Goal: Task Accomplishment & Management: Complete application form

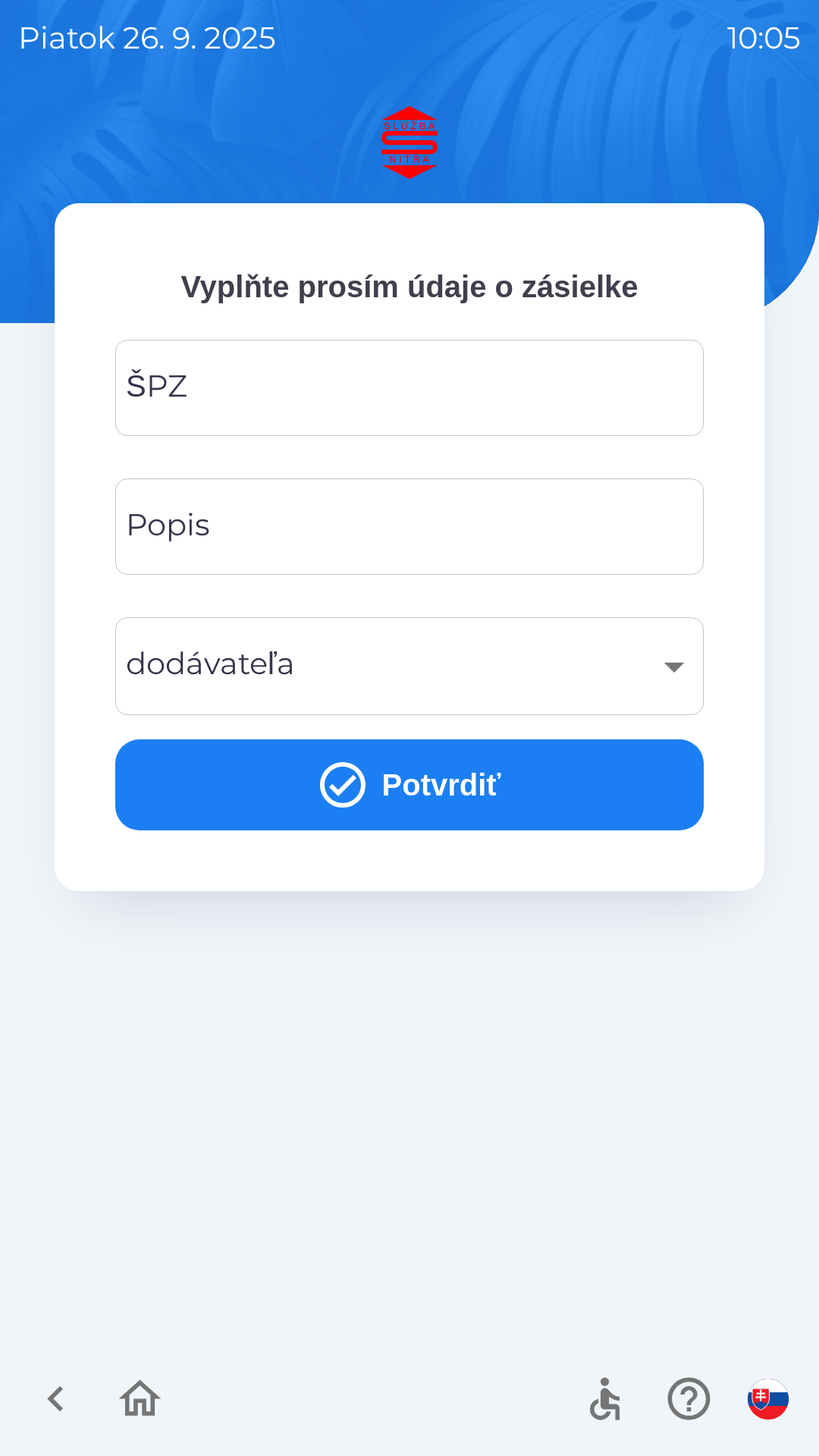
click at [764, 1397] on img "button" at bounding box center [767, 1398] width 41 height 41
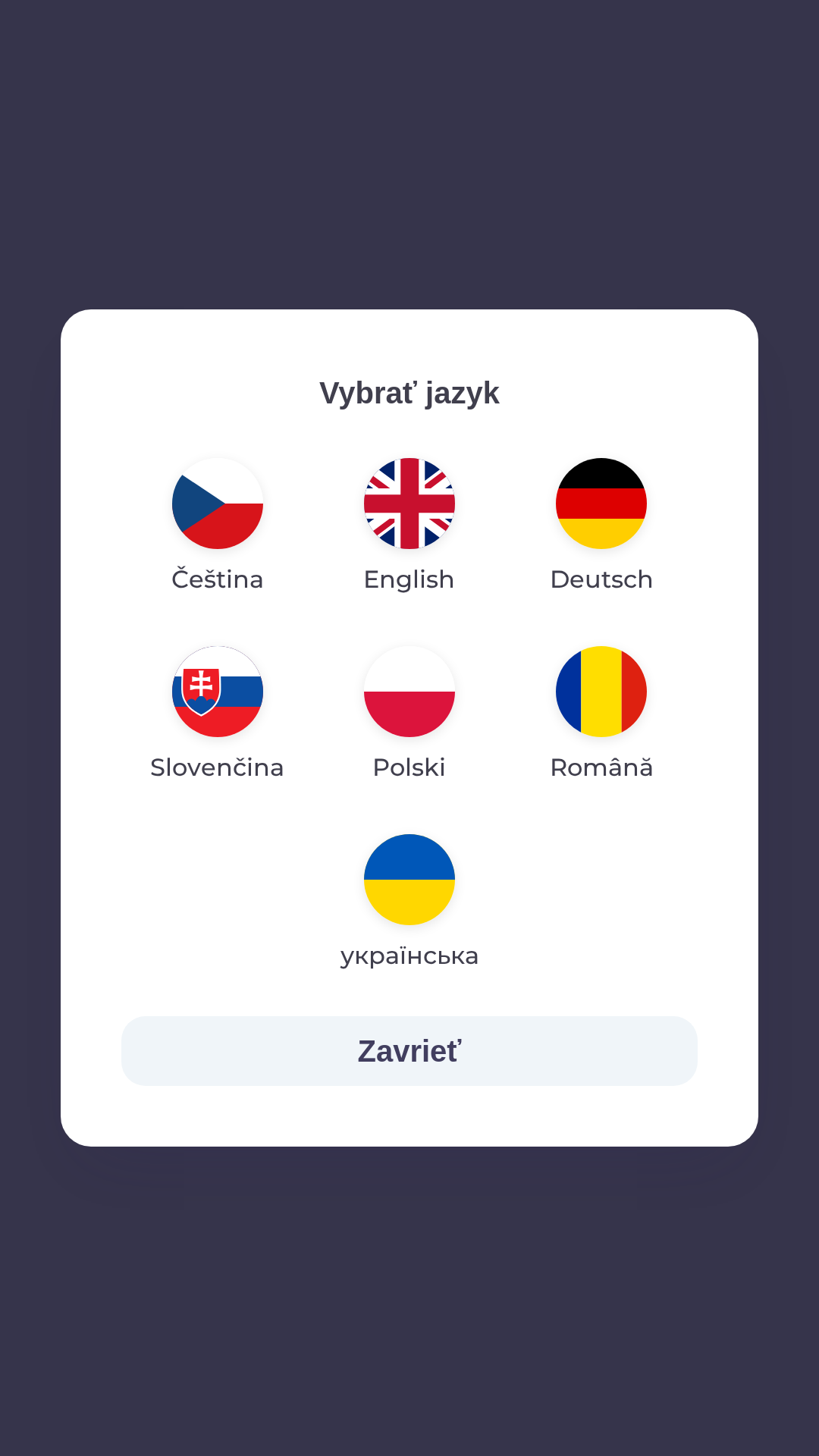
click at [403, 523] on img "button" at bounding box center [410, 504] width 91 height 91
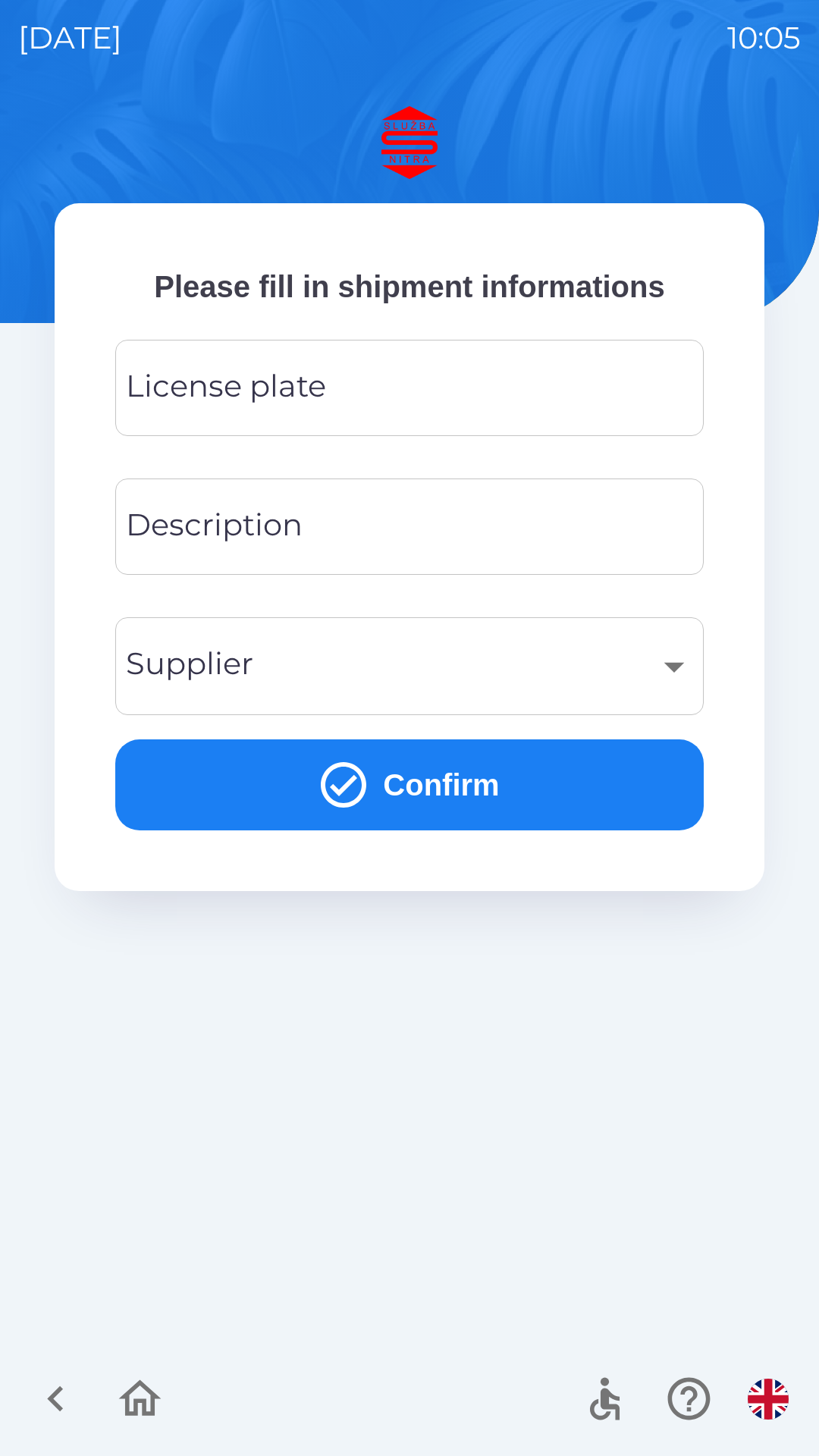
click at [334, 396] on input "License plate" at bounding box center [409, 388] width 552 height 60
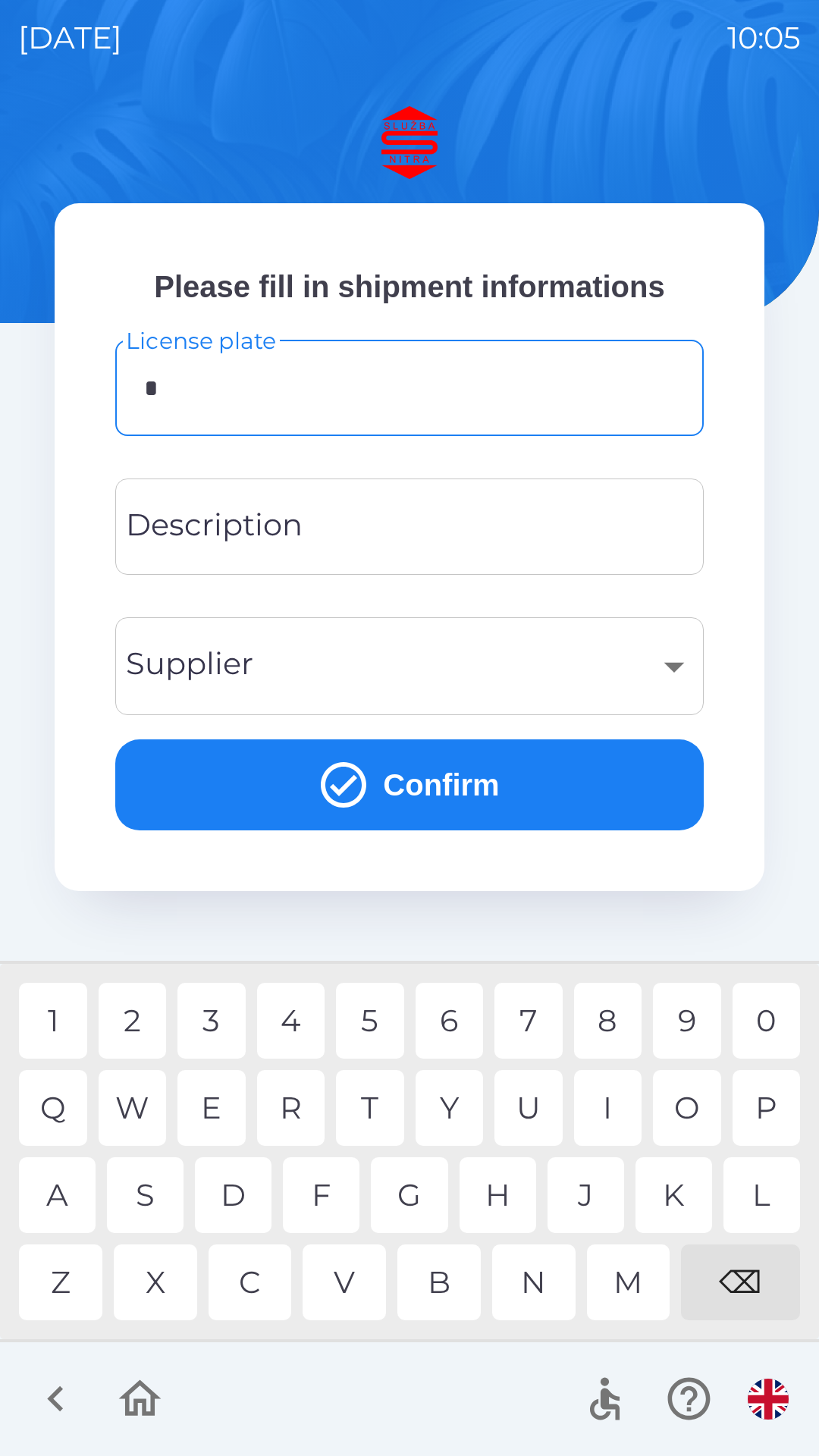
click at [696, 1102] on div "O" at bounding box center [687, 1107] width 69 height 76
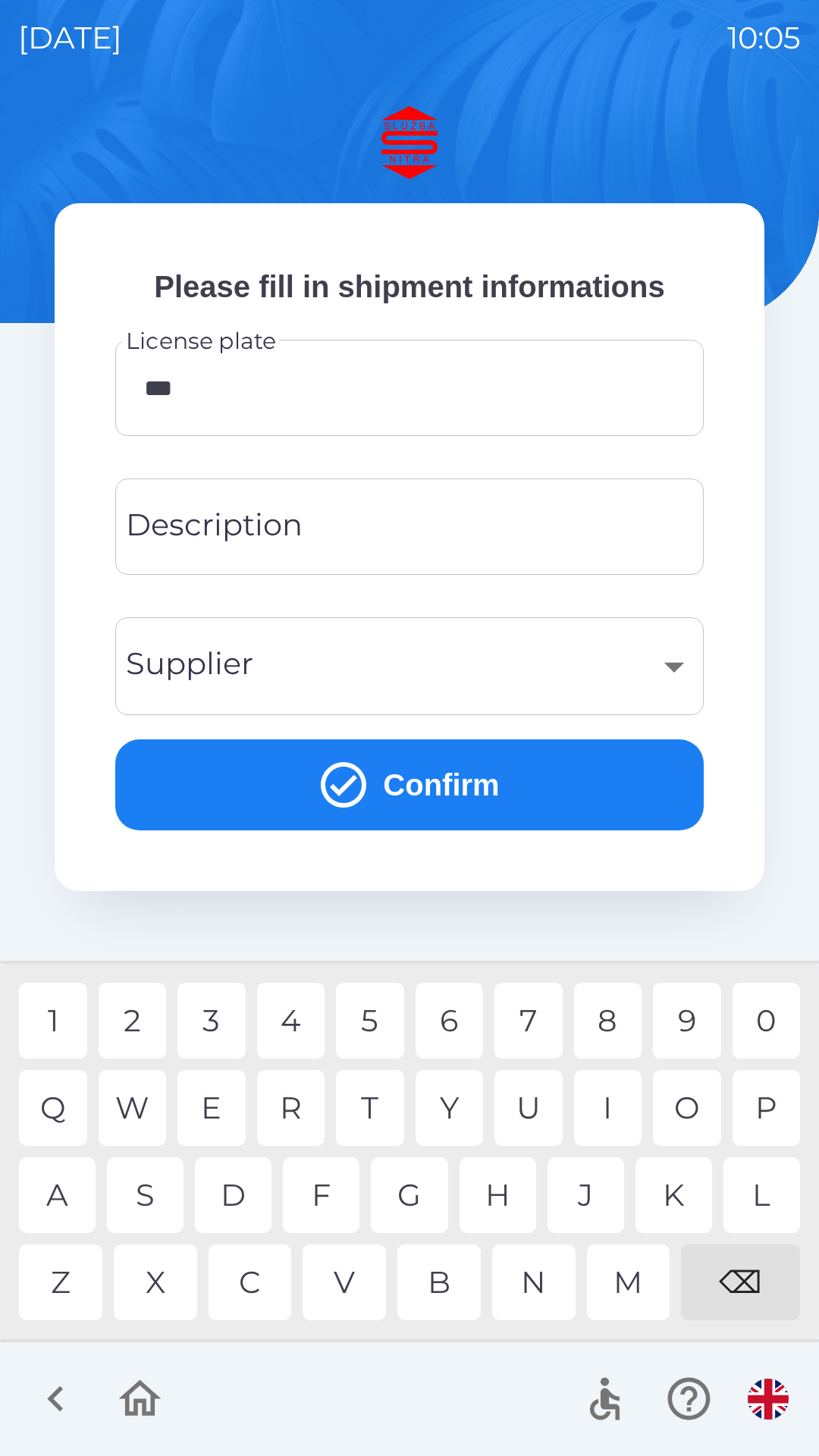
click at [763, 1017] on div "0" at bounding box center [766, 1021] width 69 height 76
click at [452, 1014] on div "6" at bounding box center [449, 1021] width 69 height 76
type input "********"
click at [337, 523] on input "Description" at bounding box center [409, 527] width 552 height 60
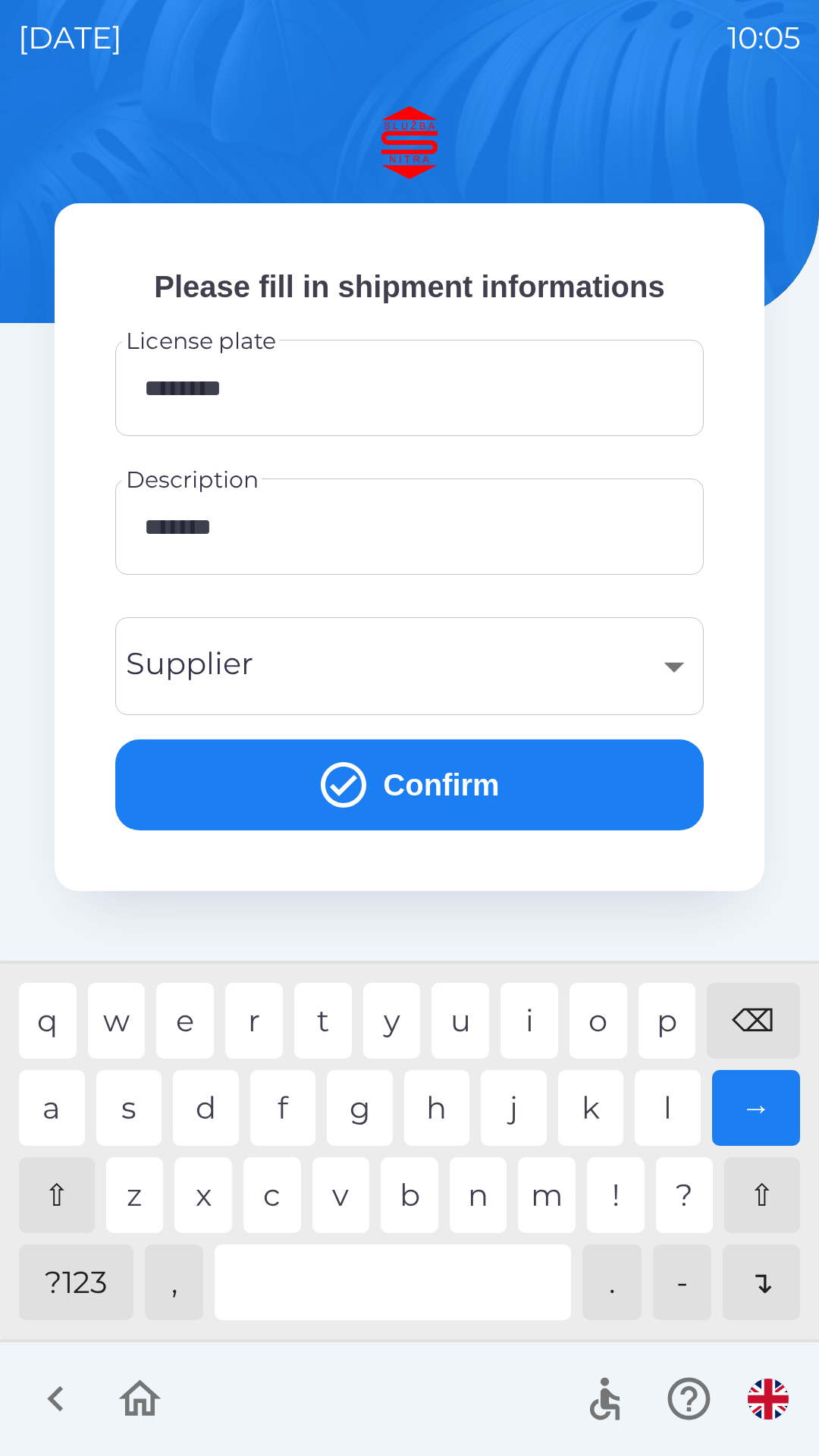
click at [549, 1180] on div "m" at bounding box center [547, 1195] width 58 height 76
click at [193, 1009] on div "e" at bounding box center [185, 1021] width 58 height 76
click at [753, 1003] on div "⌫" at bounding box center [753, 1021] width 93 height 76
click at [746, 1007] on div "⌫" at bounding box center [753, 1021] width 93 height 76
click at [742, 1007] on div "⌫" at bounding box center [753, 1021] width 93 height 76
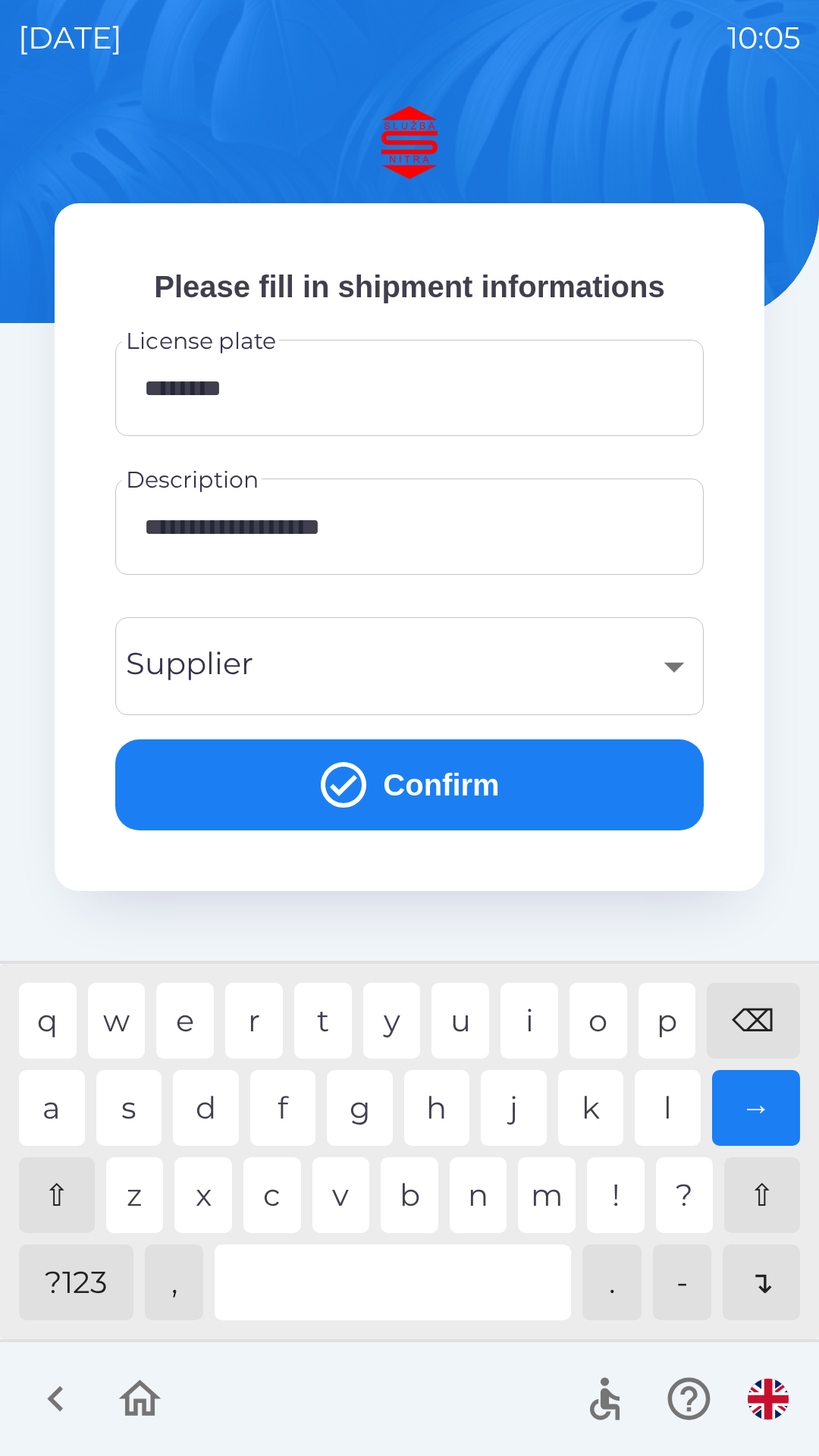
click at [740, 1001] on div "⌫" at bounding box center [753, 1021] width 93 height 76
click at [735, 1001] on div "⌫" at bounding box center [753, 1021] width 93 height 76
click at [727, 998] on div "⌫" at bounding box center [753, 1021] width 93 height 76
click at [725, 996] on div "⌫" at bounding box center [753, 1021] width 93 height 76
click at [725, 995] on div "⌫" at bounding box center [753, 1021] width 93 height 76
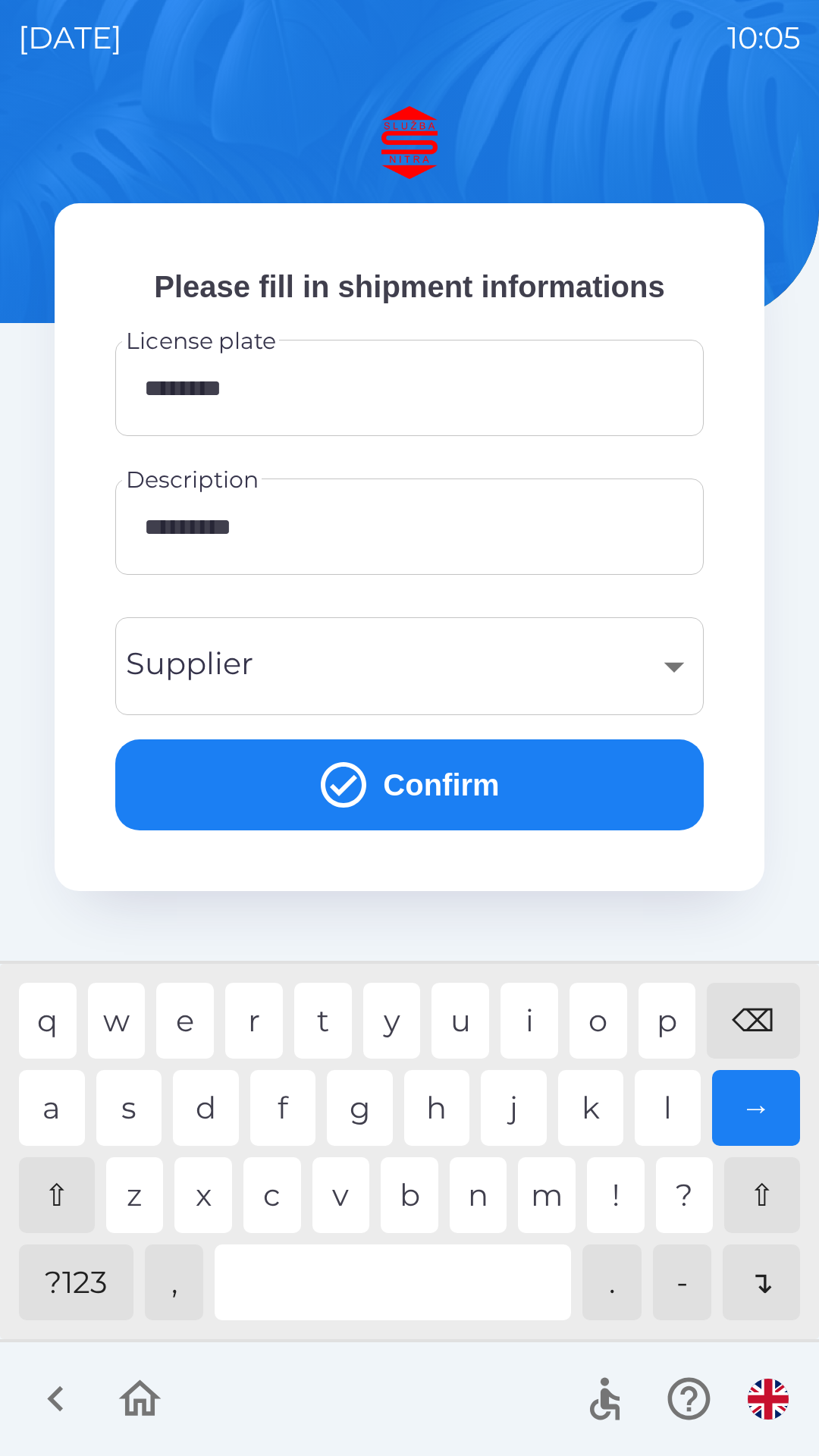
type input "**********"
click at [662, 661] on div "​" at bounding box center [409, 666] width 552 height 62
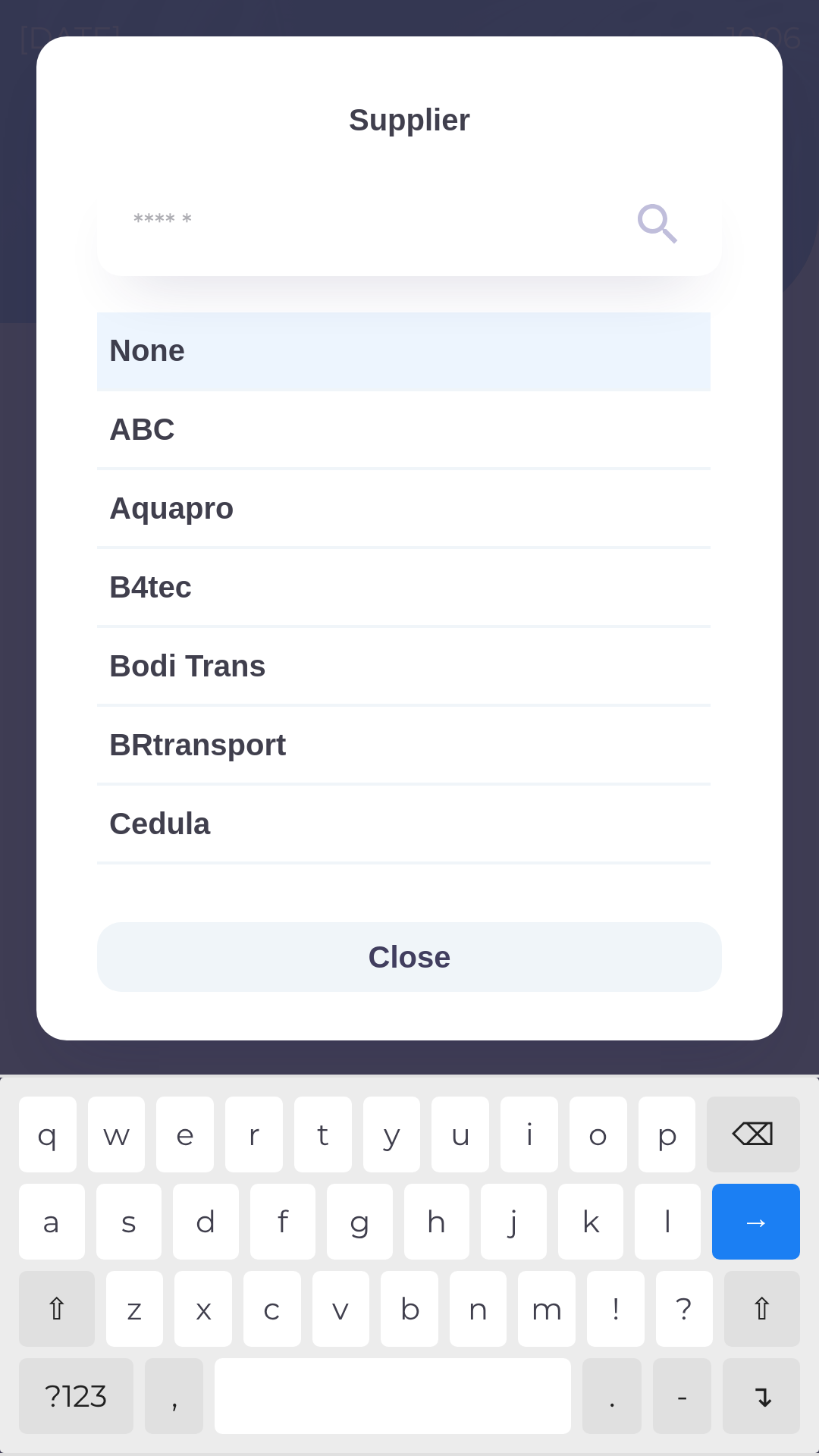
click at [433, 947] on button "Close" at bounding box center [410, 957] width 625 height 70
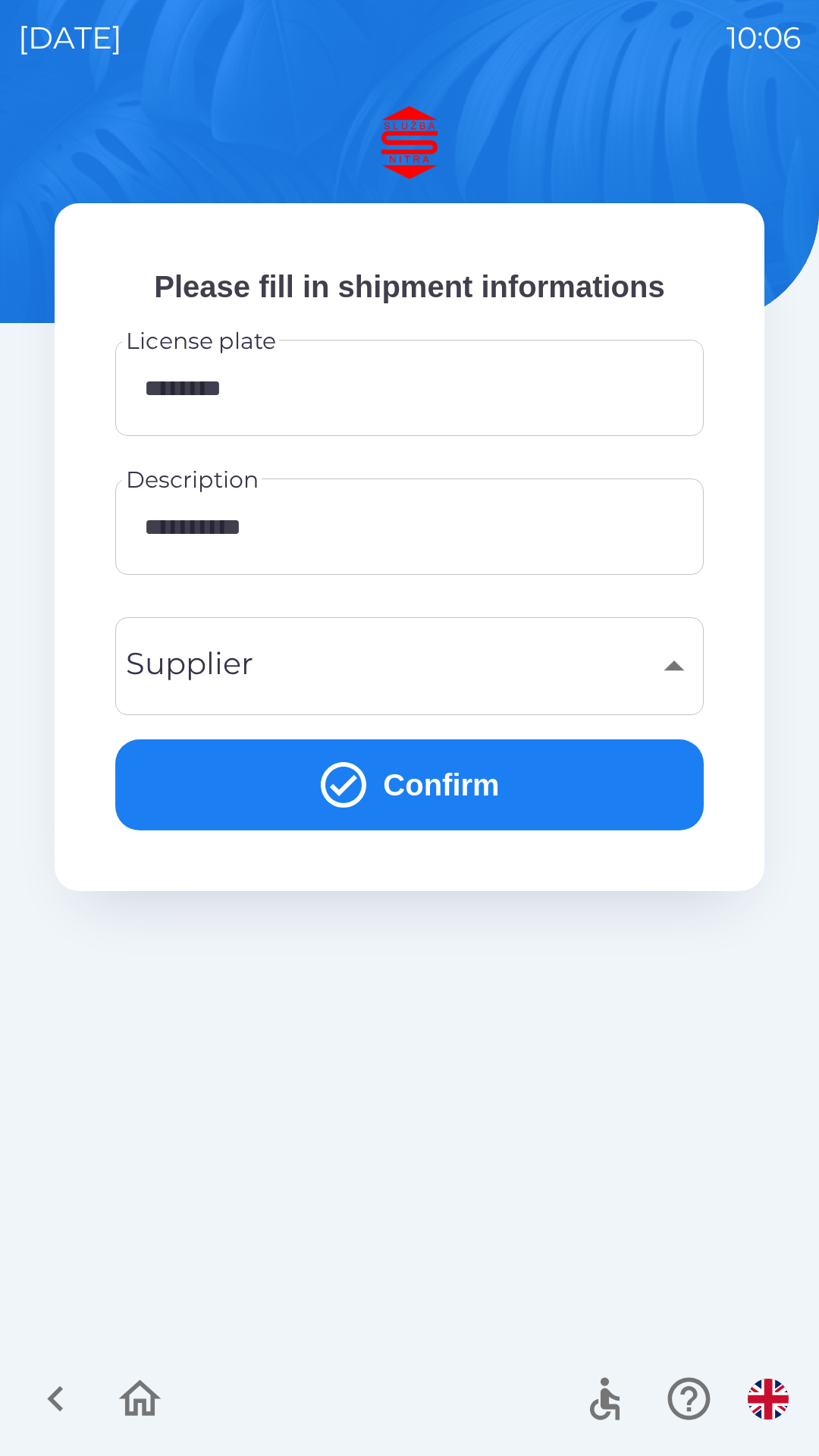
click at [436, 778] on button "Confirm" at bounding box center [410, 785] width 588 height 91
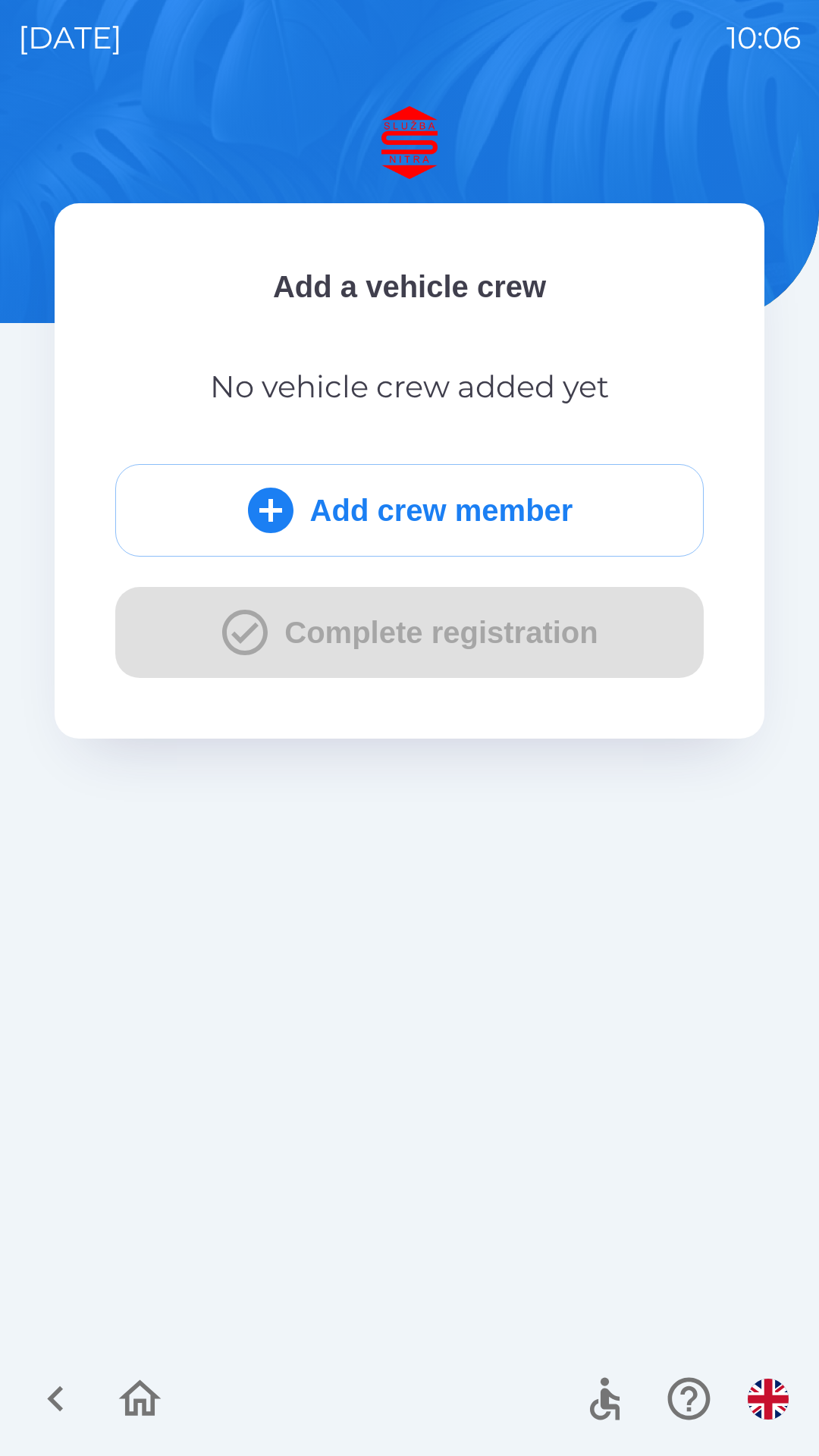
click at [453, 512] on button "Add crew member" at bounding box center [410, 510] width 588 height 92
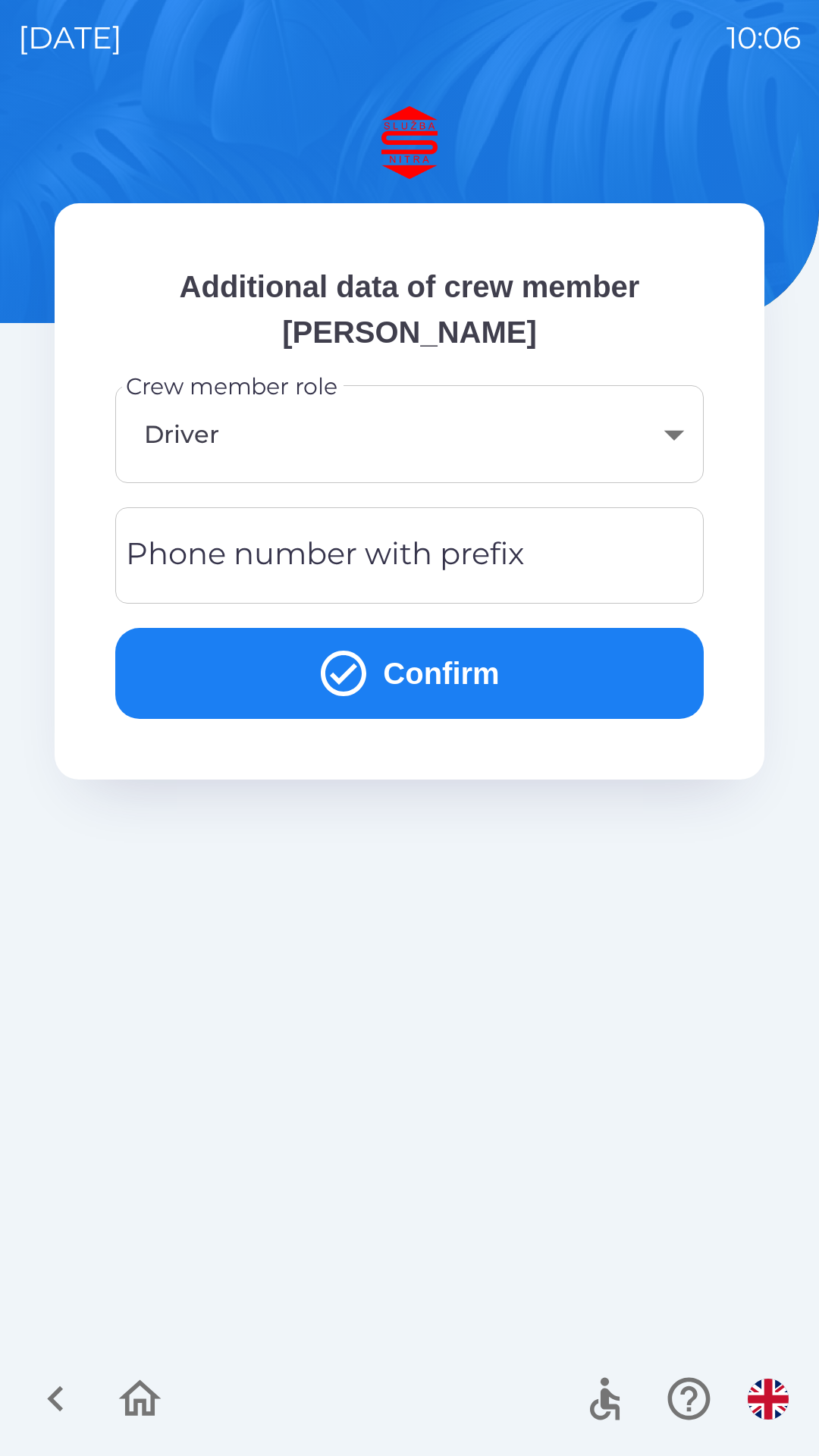
click at [471, 666] on button "Confirm" at bounding box center [410, 674] width 588 height 91
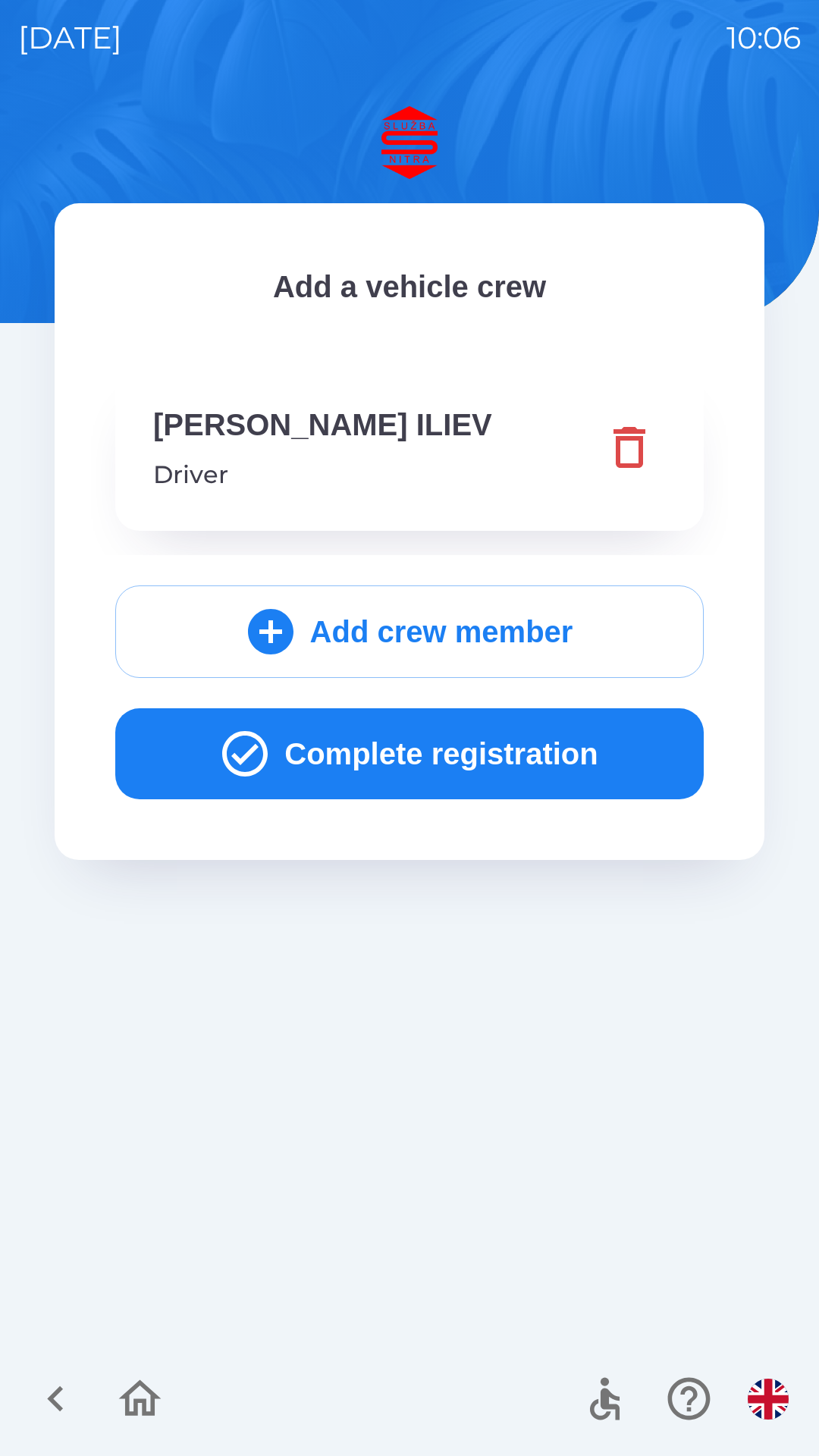
click at [457, 758] on button "Complete registration" at bounding box center [410, 753] width 588 height 91
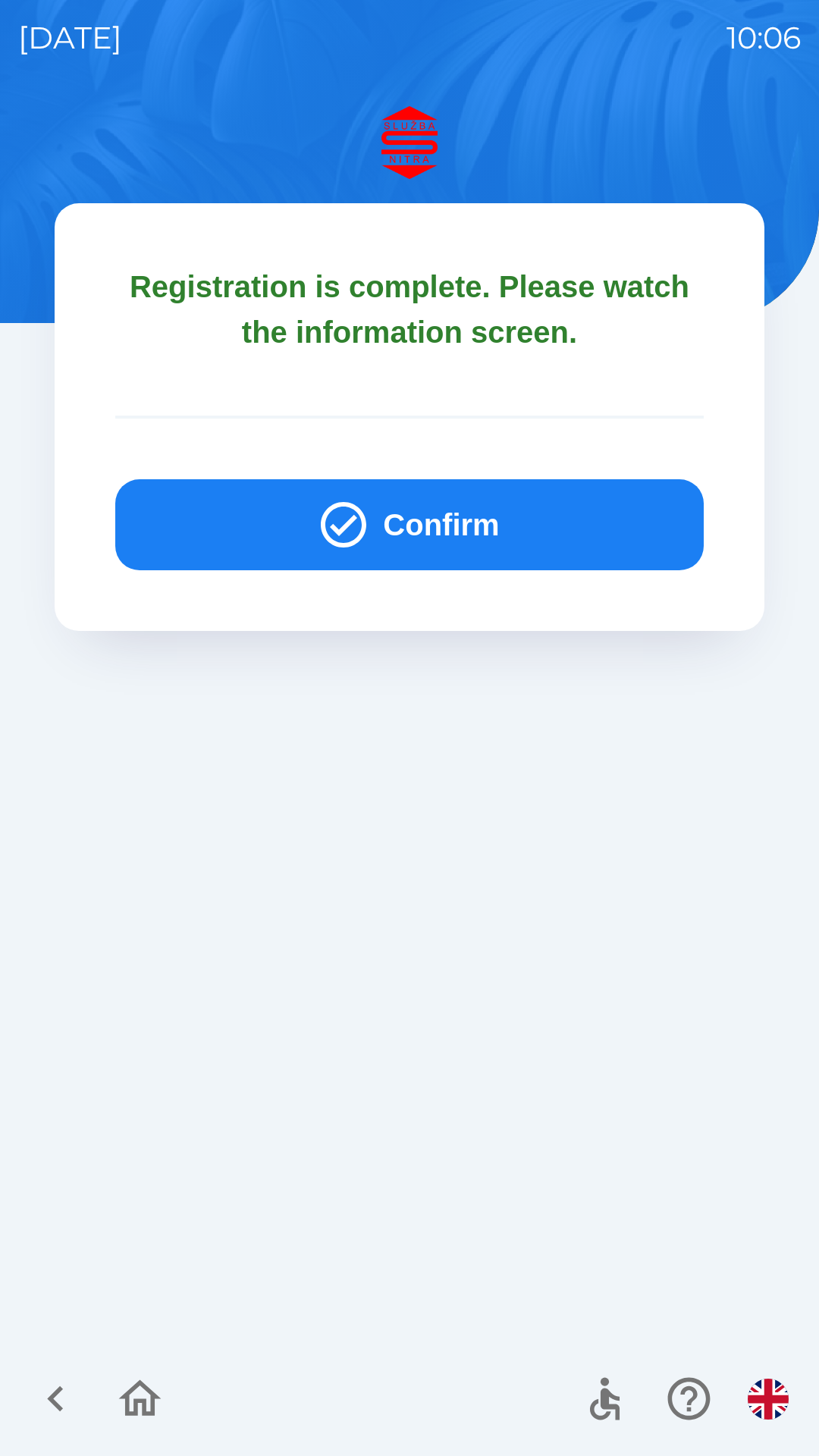
click at [429, 513] on button "Confirm" at bounding box center [410, 525] width 588 height 91
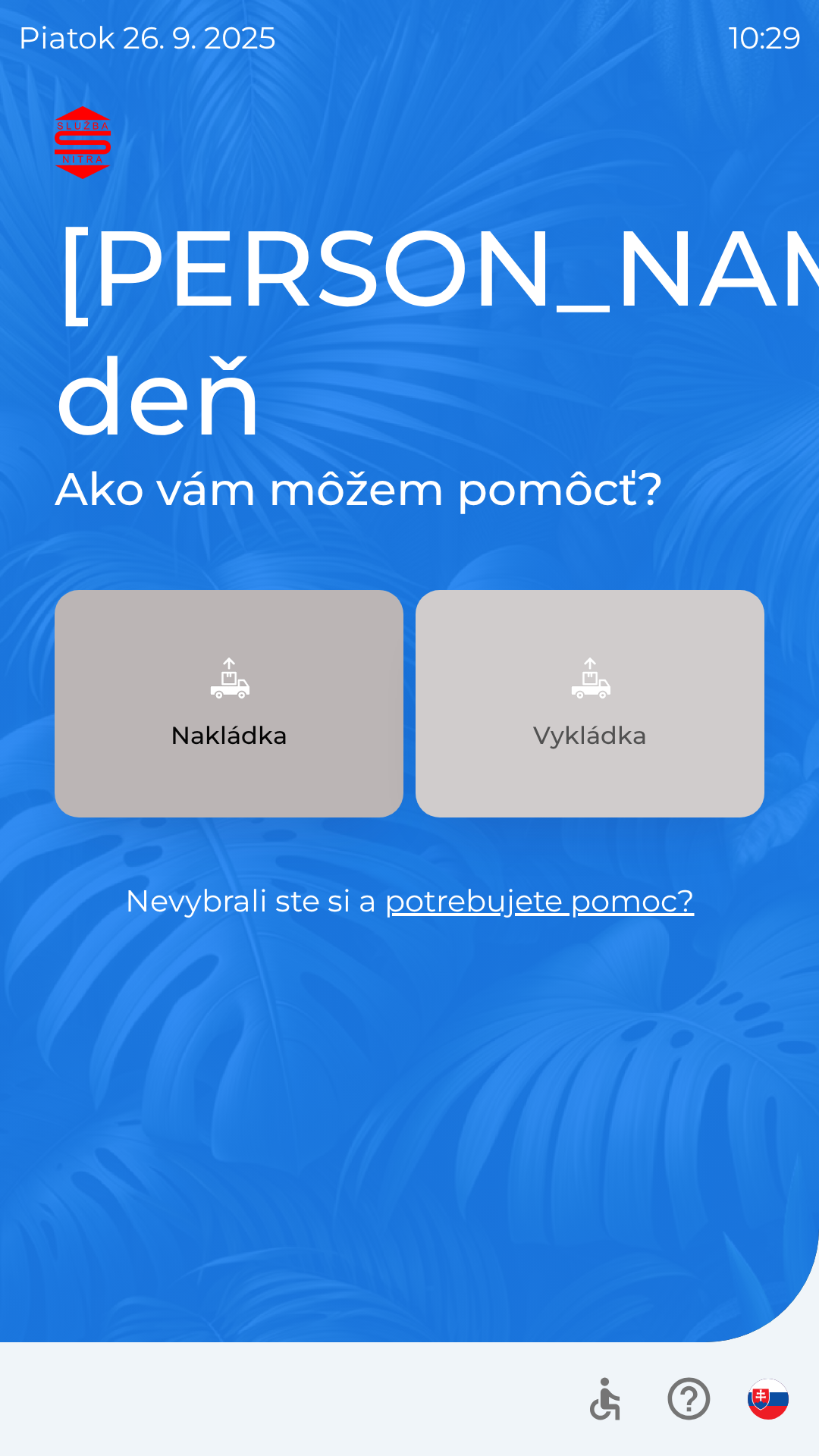
click at [557, 718] on p "Vykládka" at bounding box center [589, 735] width 113 height 37
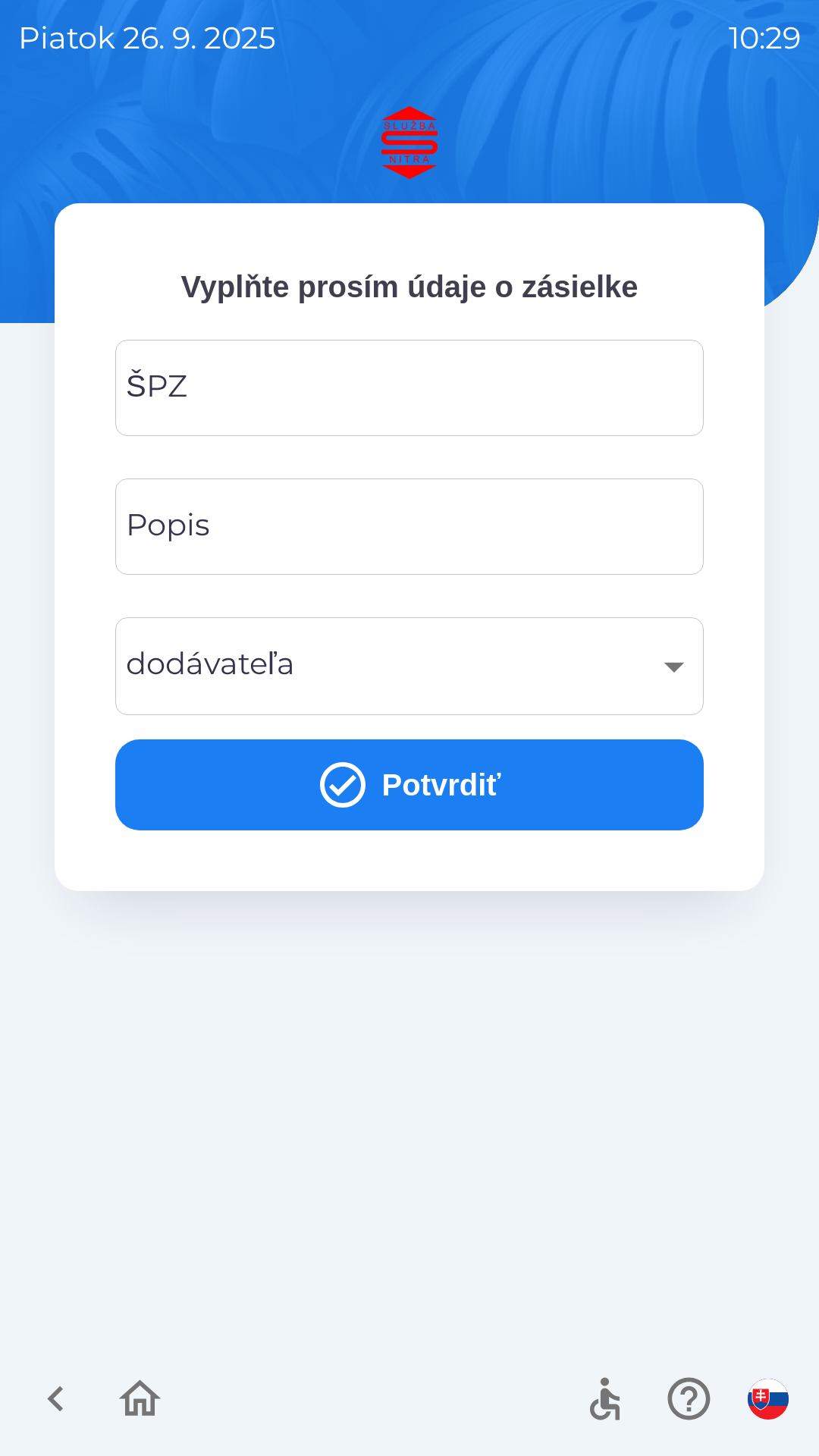
click at [251, 415] on input "ŠPZ" at bounding box center [409, 388] width 552 height 60
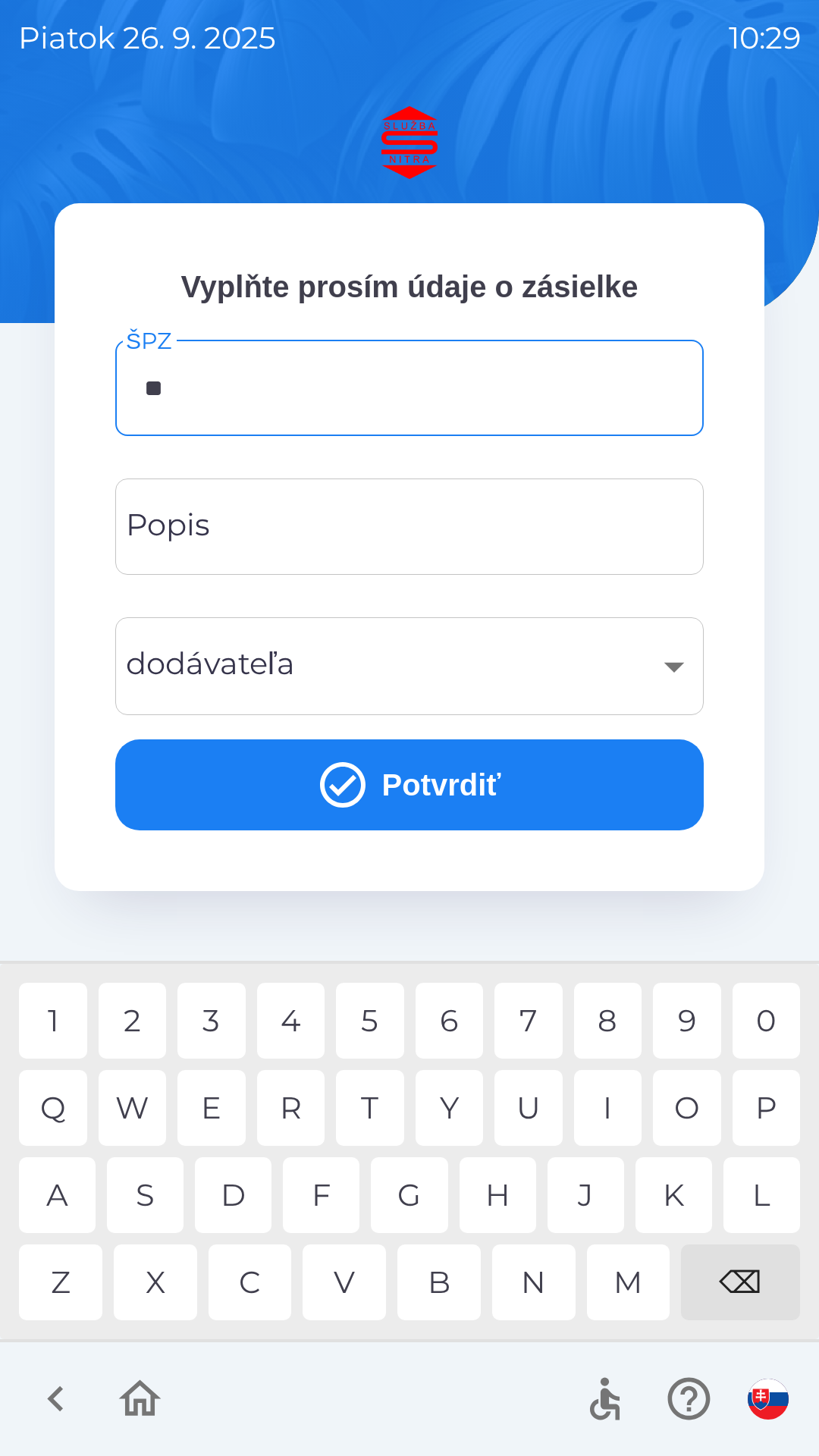
click at [298, 1111] on div "R" at bounding box center [291, 1107] width 69 height 76
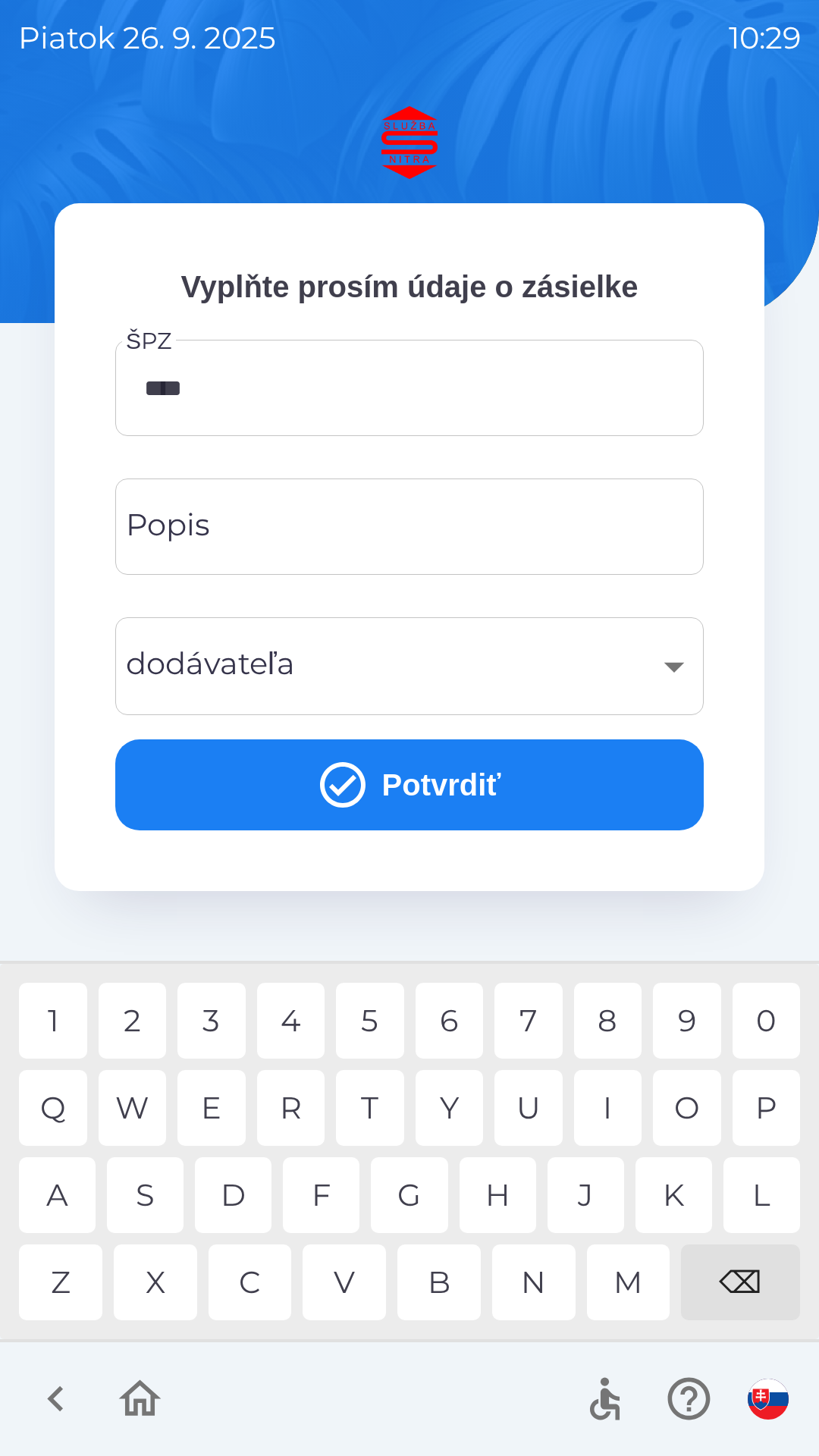
click at [602, 1011] on div "8" at bounding box center [607, 1021] width 69 height 76
click at [683, 1188] on div "K" at bounding box center [673, 1195] width 77 height 76
type input "*******"
click at [287, 539] on input "Popis" at bounding box center [409, 527] width 552 height 60
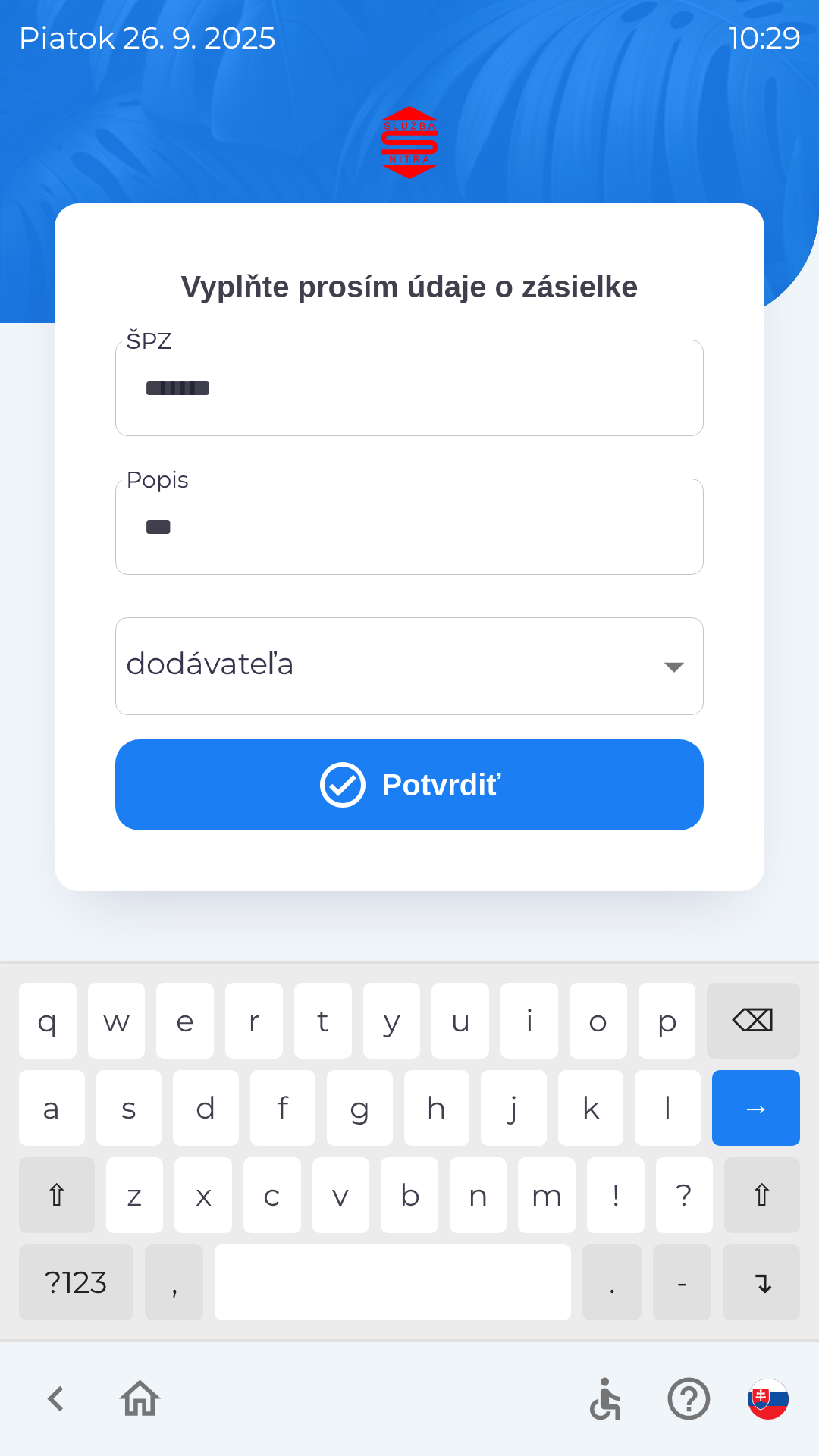
click at [276, 1196] on div "c" at bounding box center [272, 1195] width 58 height 76
type input "*****"
click at [349, 669] on div "​" at bounding box center [409, 666] width 552 height 62
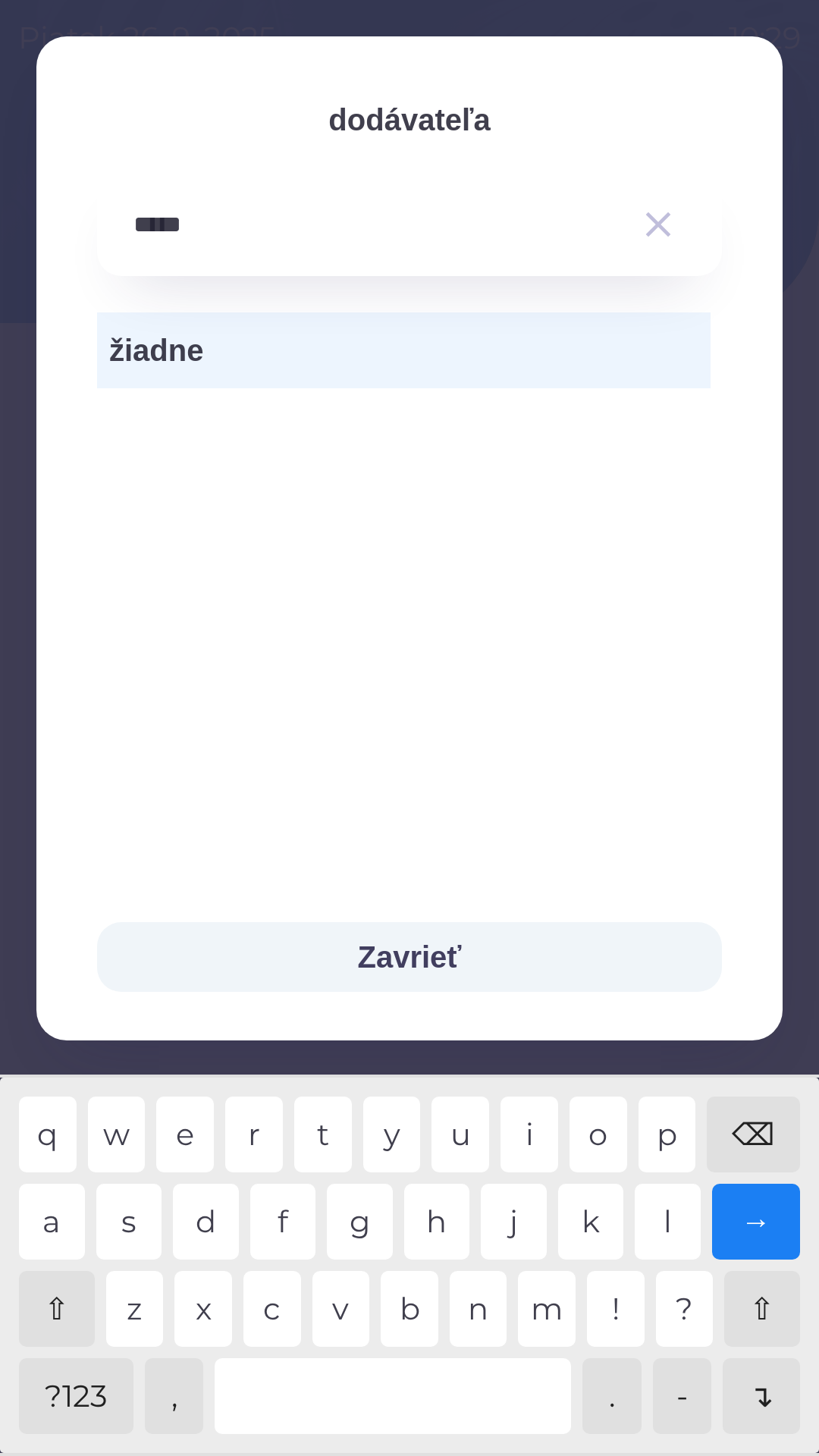
click at [663, 1138] on div "p" at bounding box center [667, 1134] width 58 height 76
click at [667, 1222] on div "l" at bounding box center [668, 1221] width 66 height 76
click at [135, 1213] on div "s" at bounding box center [129, 1221] width 66 height 76
click at [59, 1222] on div "a" at bounding box center [52, 1221] width 66 height 76
click at [129, 1229] on div "s" at bounding box center [129, 1221] width 66 height 76
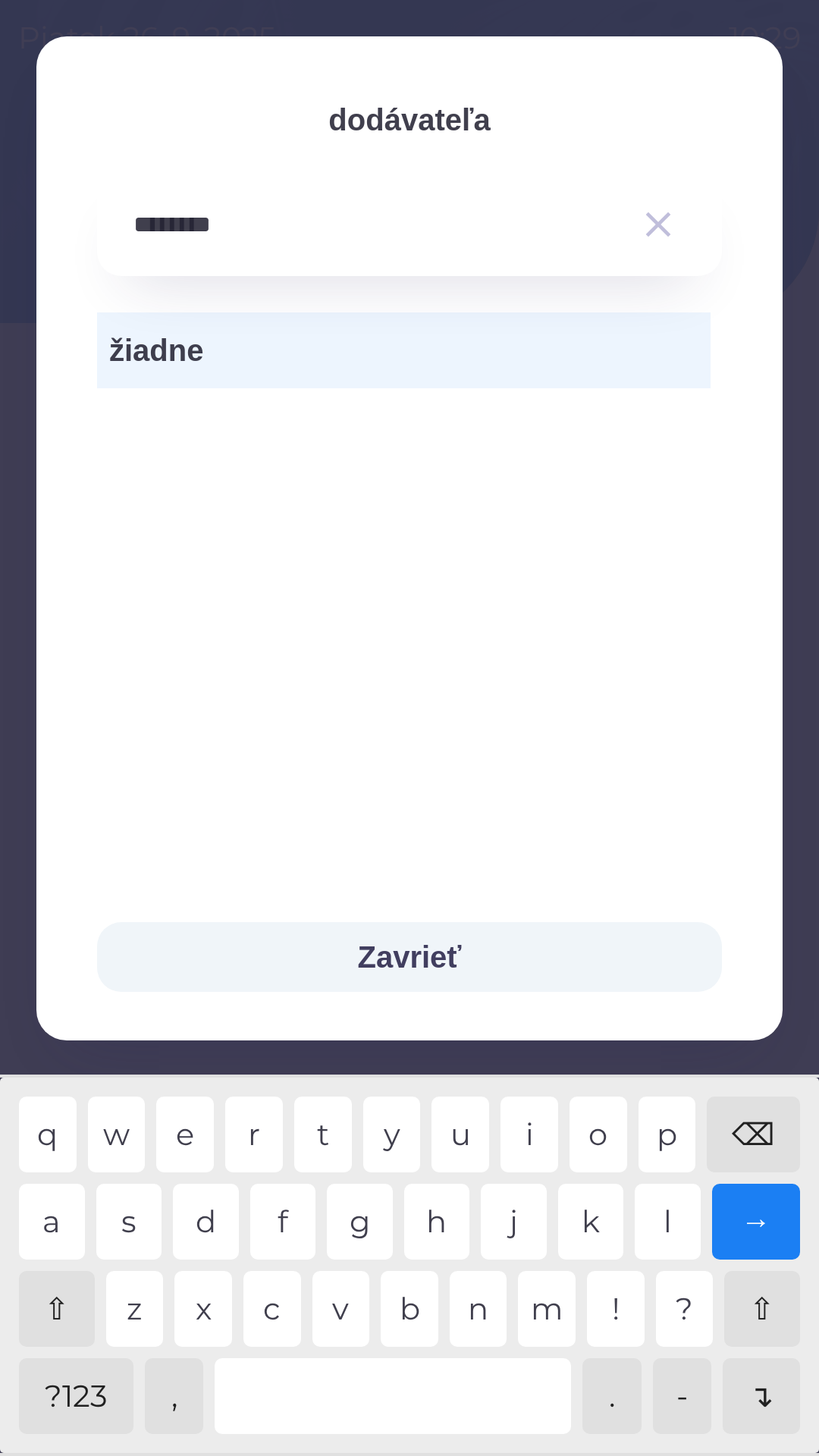
type input "*********"
click at [333, 1134] on div "t" at bounding box center [323, 1134] width 58 height 76
click at [410, 959] on button "Zavrieť" at bounding box center [410, 957] width 625 height 70
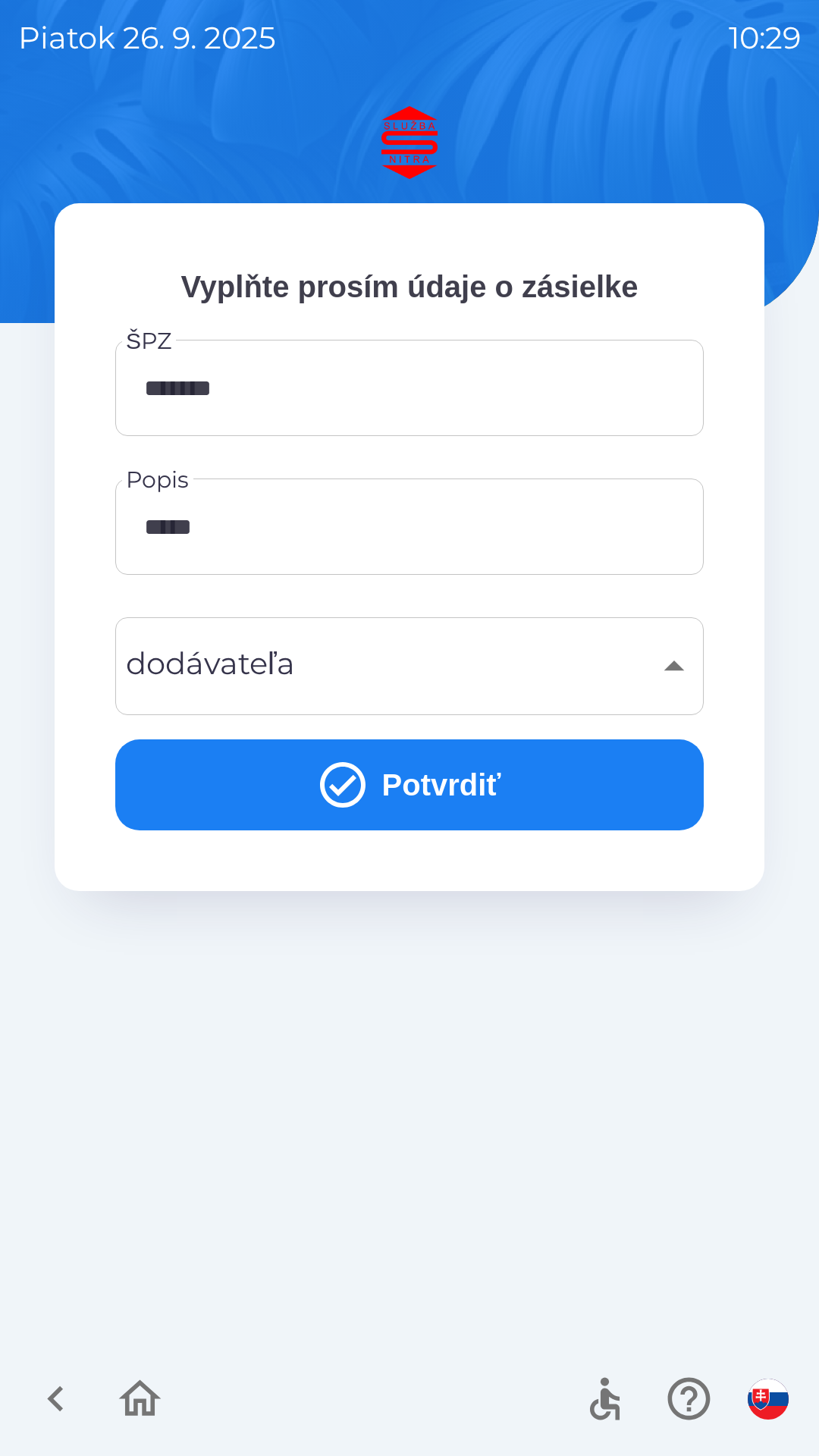
click at [646, 683] on div "​" at bounding box center [409, 666] width 552 height 62
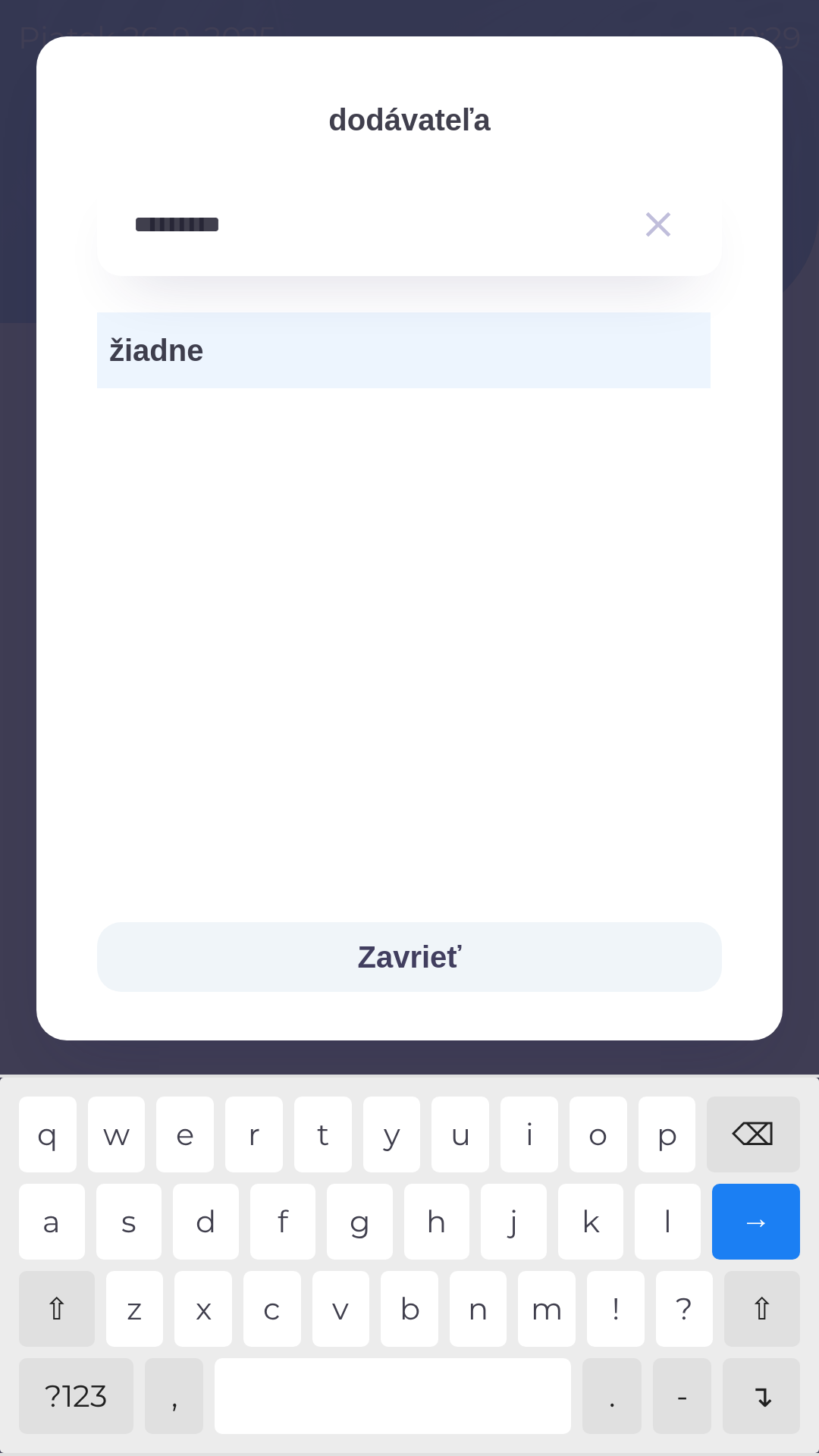
click at [206, 229] on input "*********" at bounding box center [379, 225] width 491 height 42
click at [300, 239] on input "*********" at bounding box center [379, 225] width 491 height 42
click at [272, 382] on div "žiadne" at bounding box center [404, 350] width 613 height 76
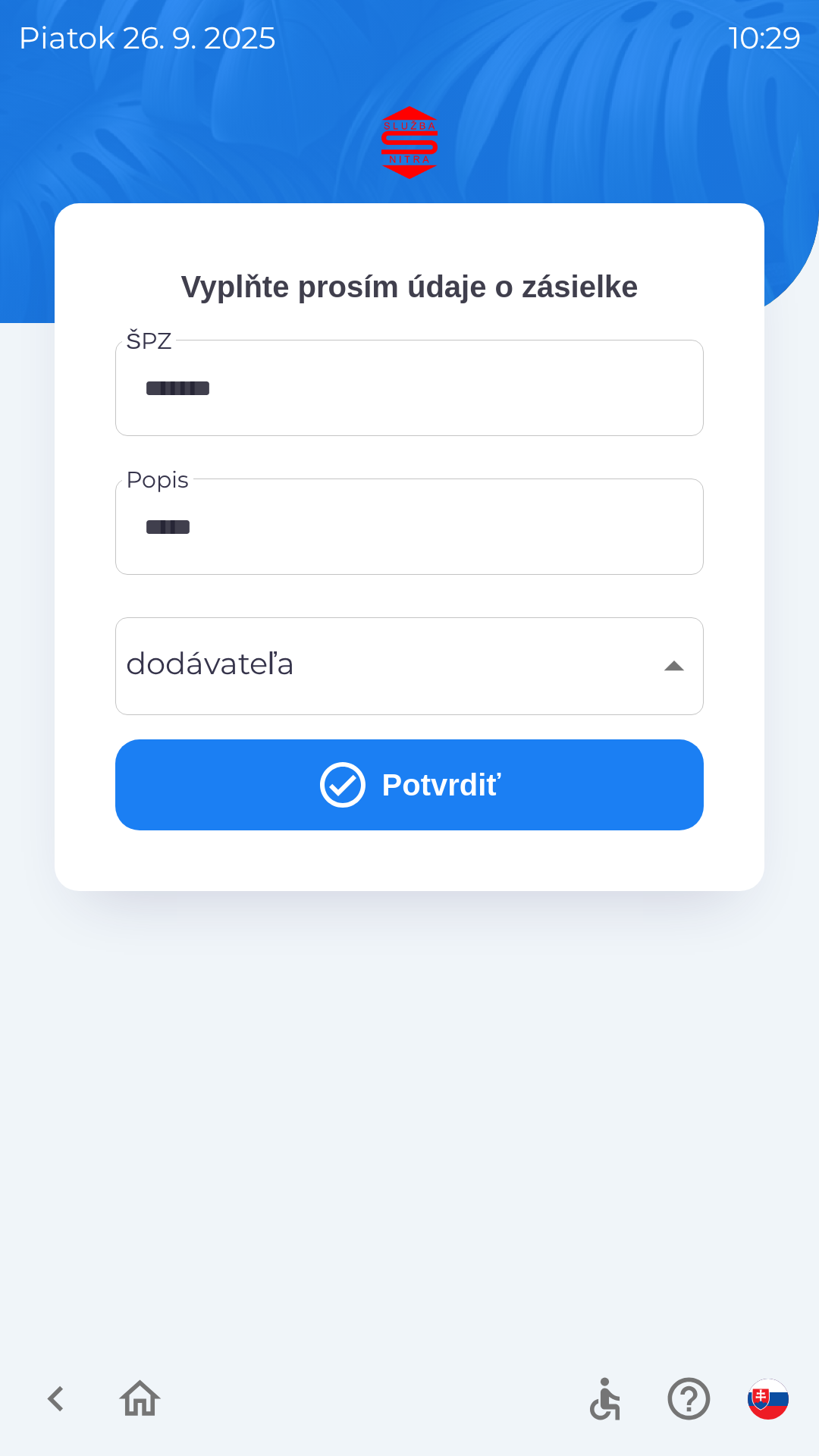
click at [386, 788] on button "Potvrdiť" at bounding box center [410, 785] width 588 height 91
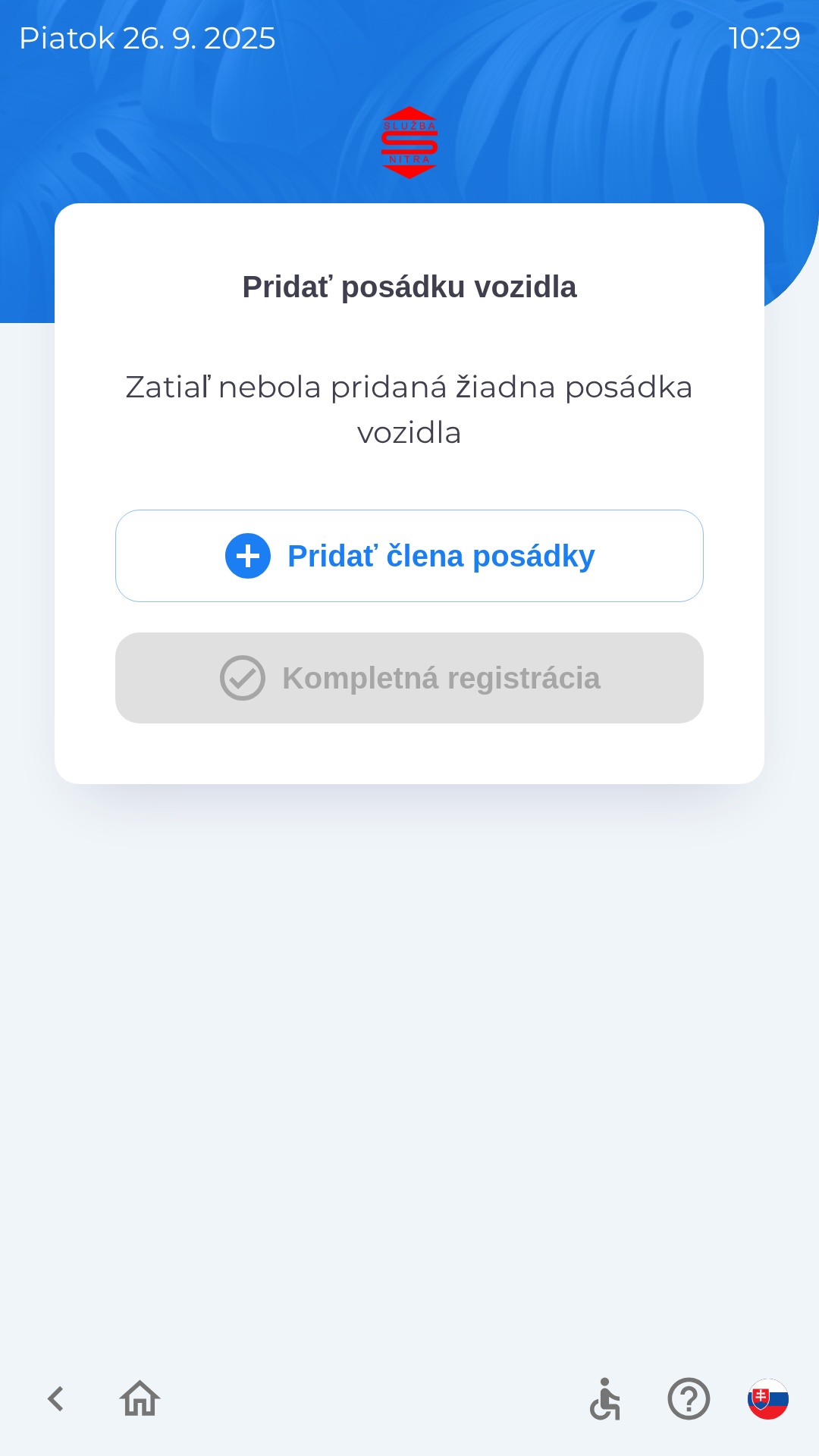
click at [247, 573] on icon "submit" at bounding box center [248, 556] width 46 height 46
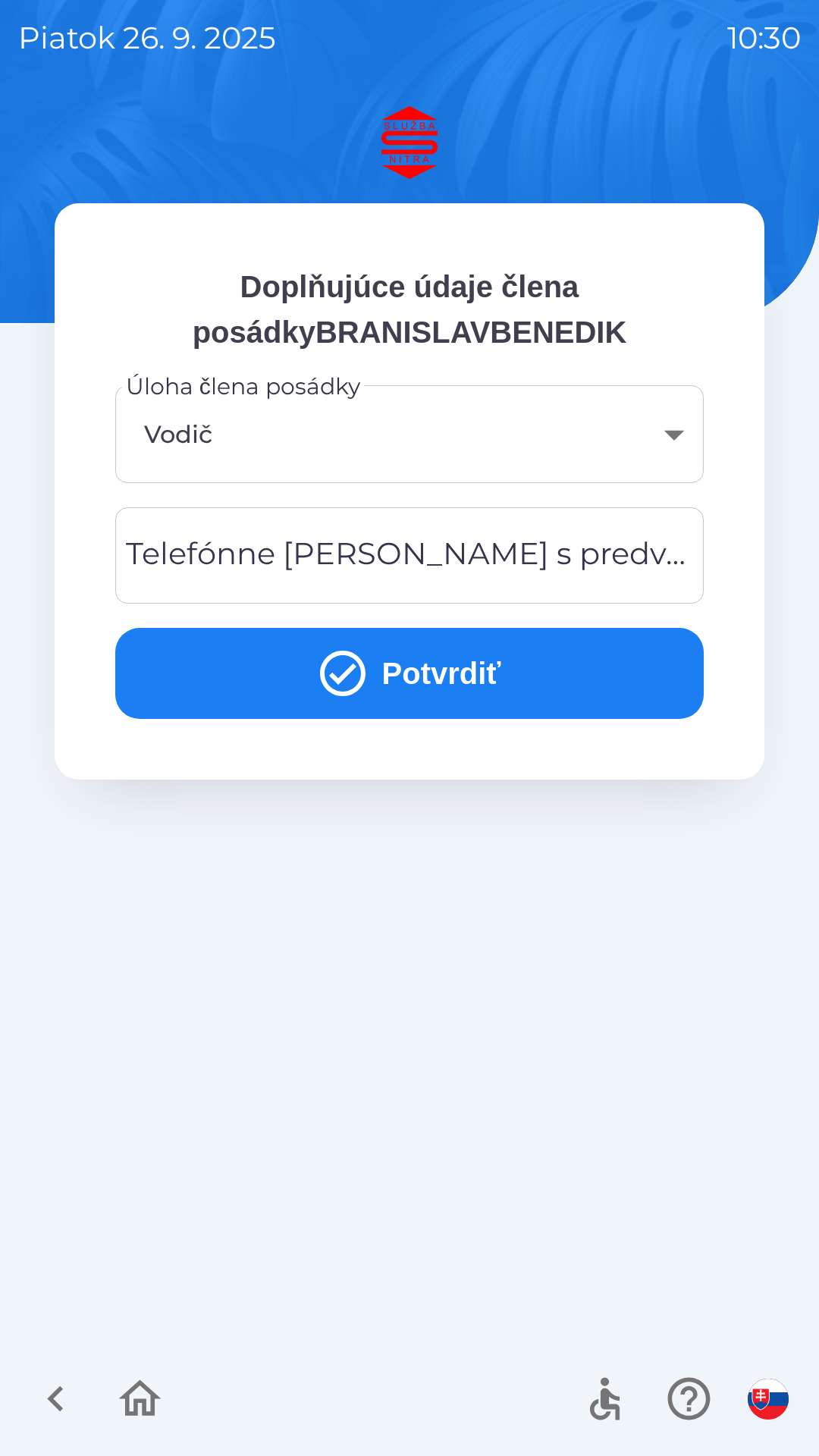
click at [367, 712] on button "Potvrdiť" at bounding box center [410, 674] width 588 height 91
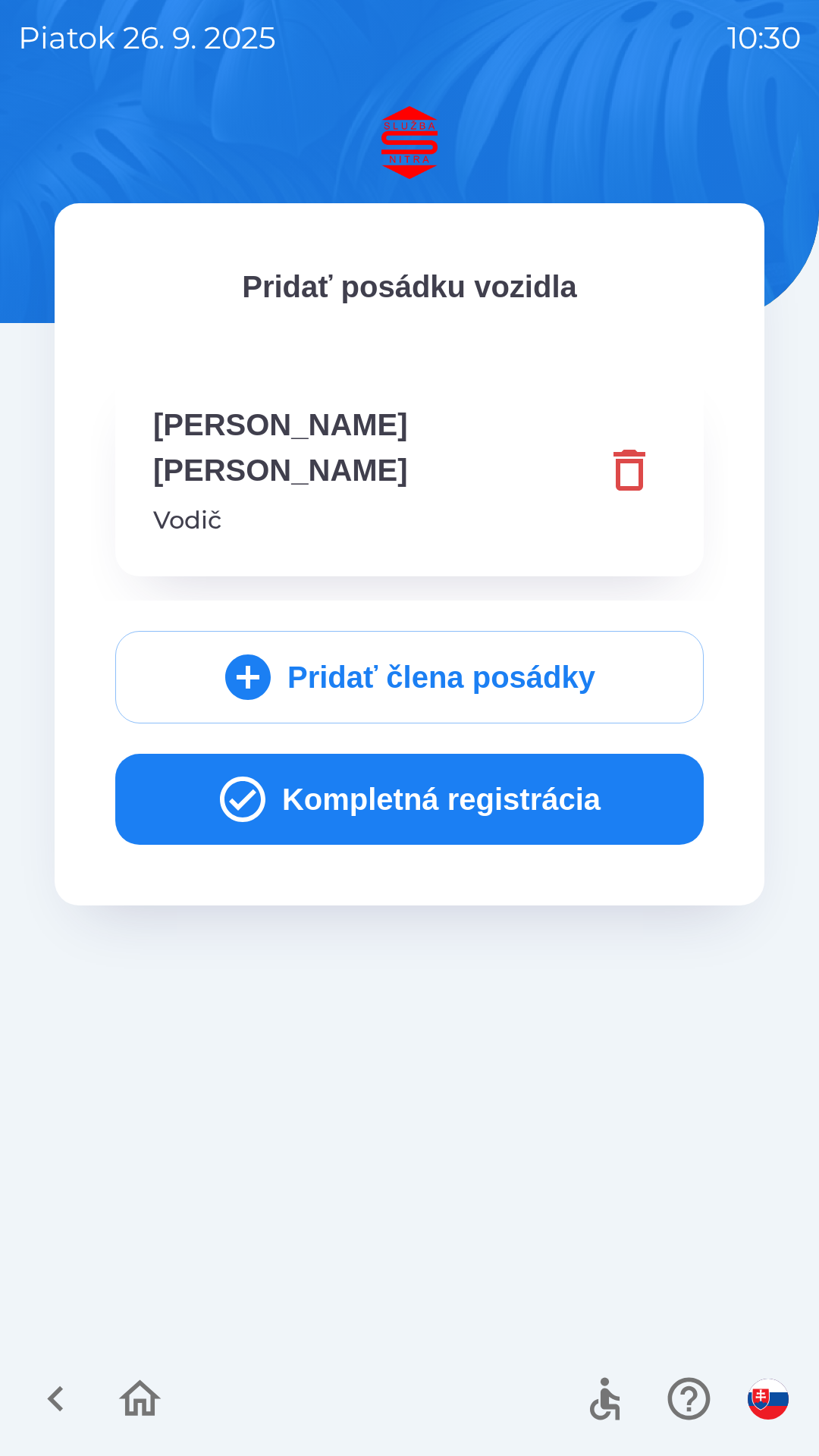
click at [349, 753] on button "Kompletná registrácia" at bounding box center [410, 799] width 588 height 91
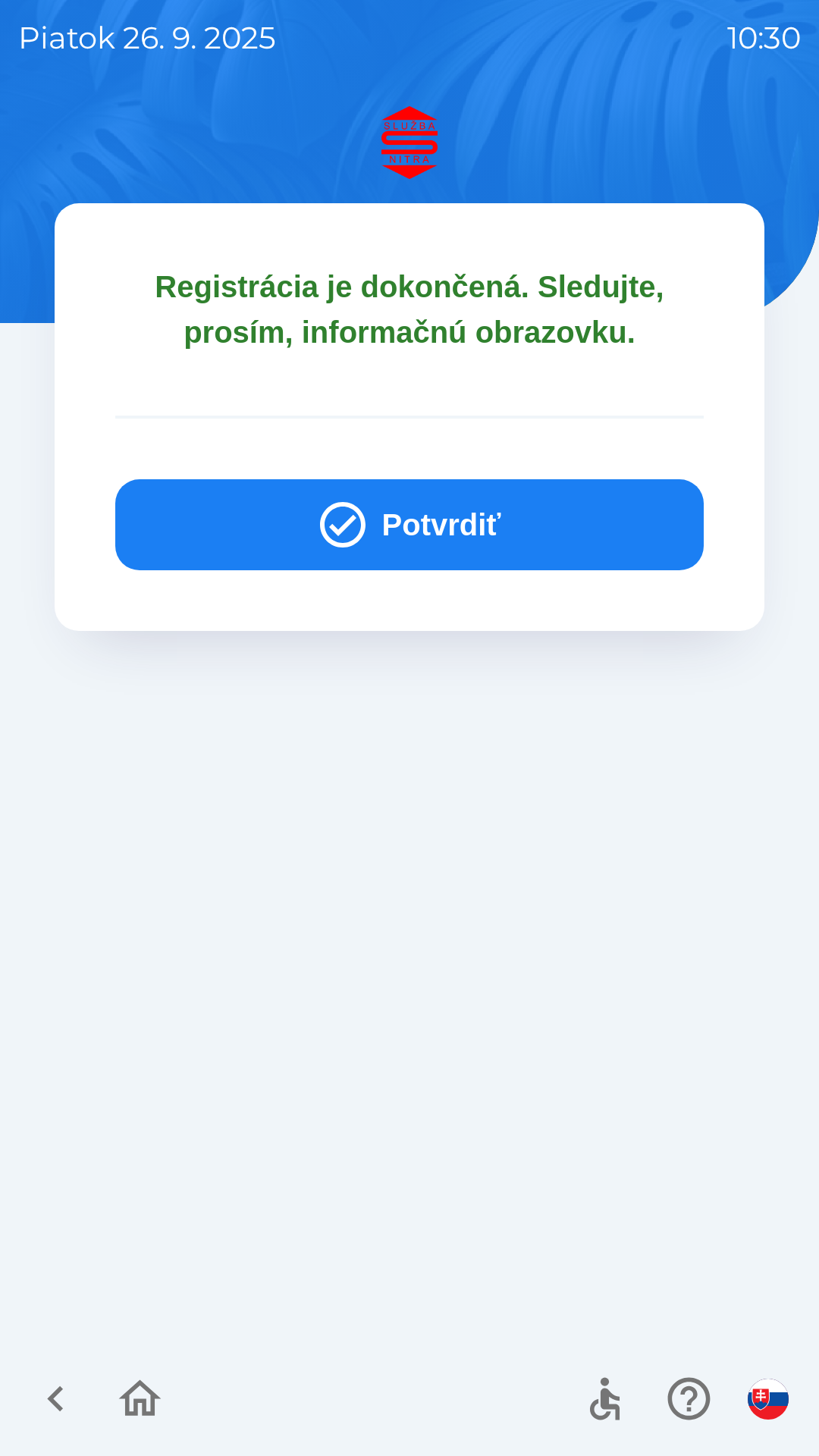
click at [358, 510] on icon "button" at bounding box center [342, 524] width 55 height 55
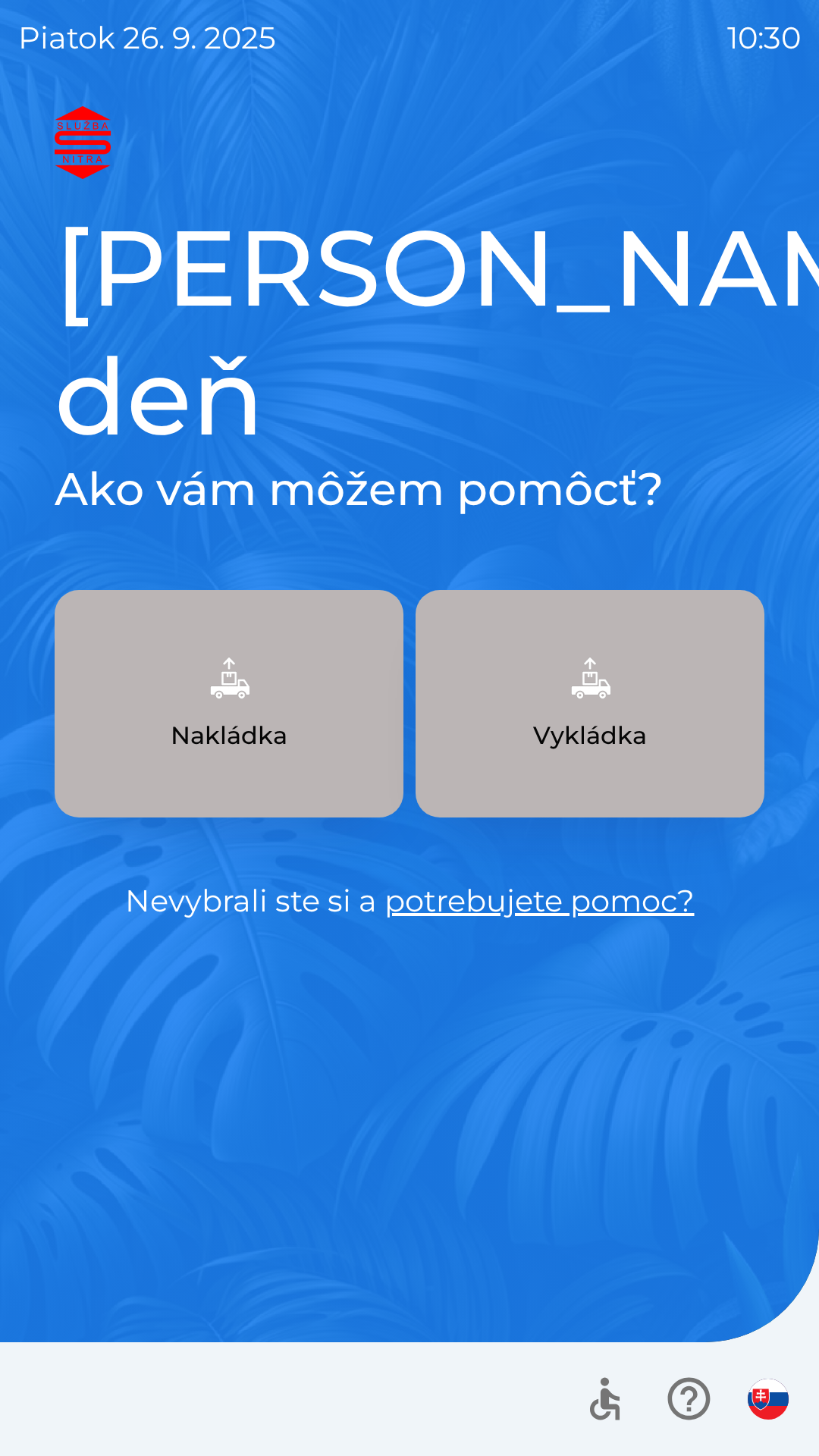
click at [562, 644] on img "button" at bounding box center [589, 677] width 67 height 67
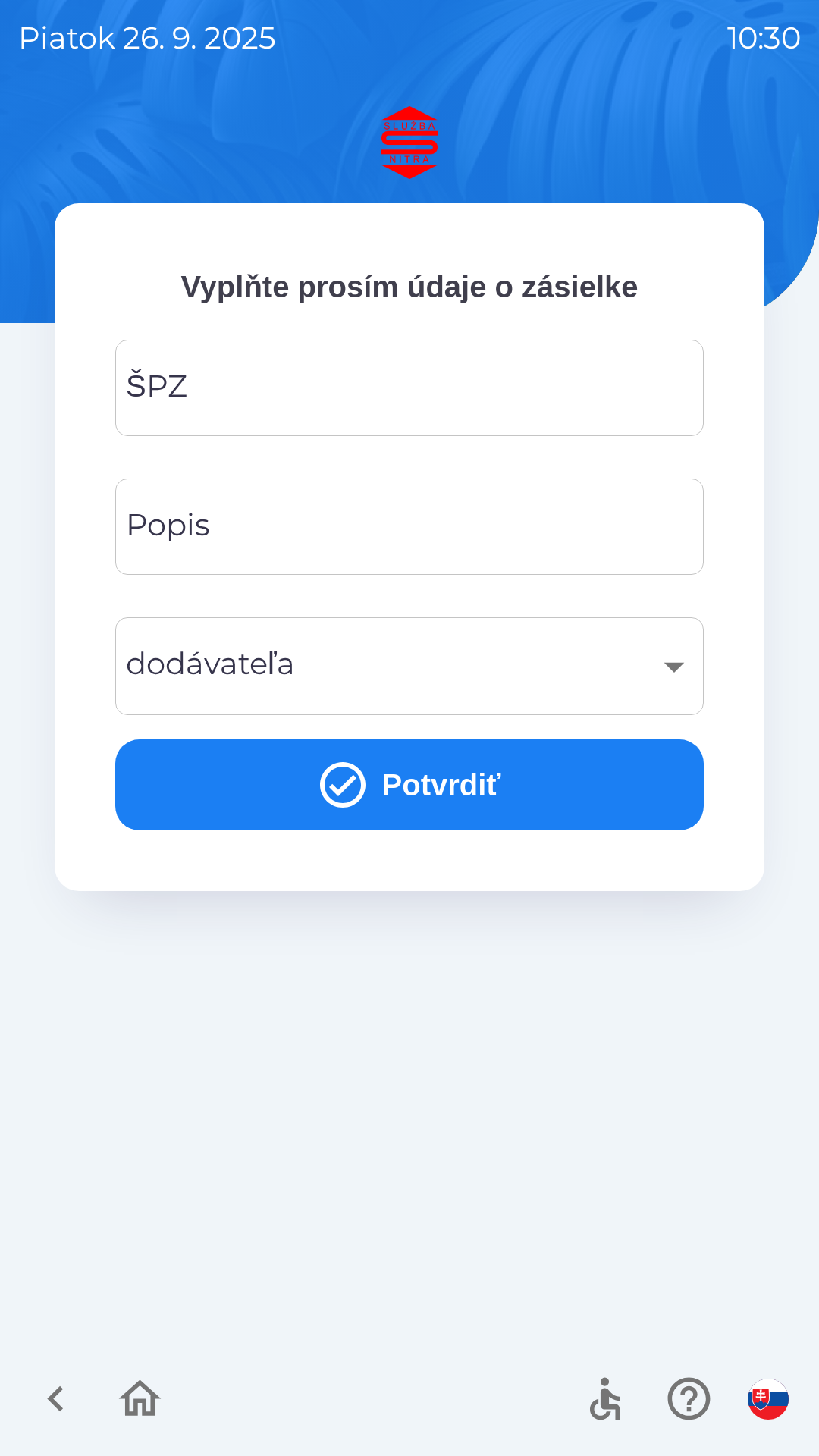
click at [292, 402] on input "ŠPZ" at bounding box center [409, 388] width 552 height 60
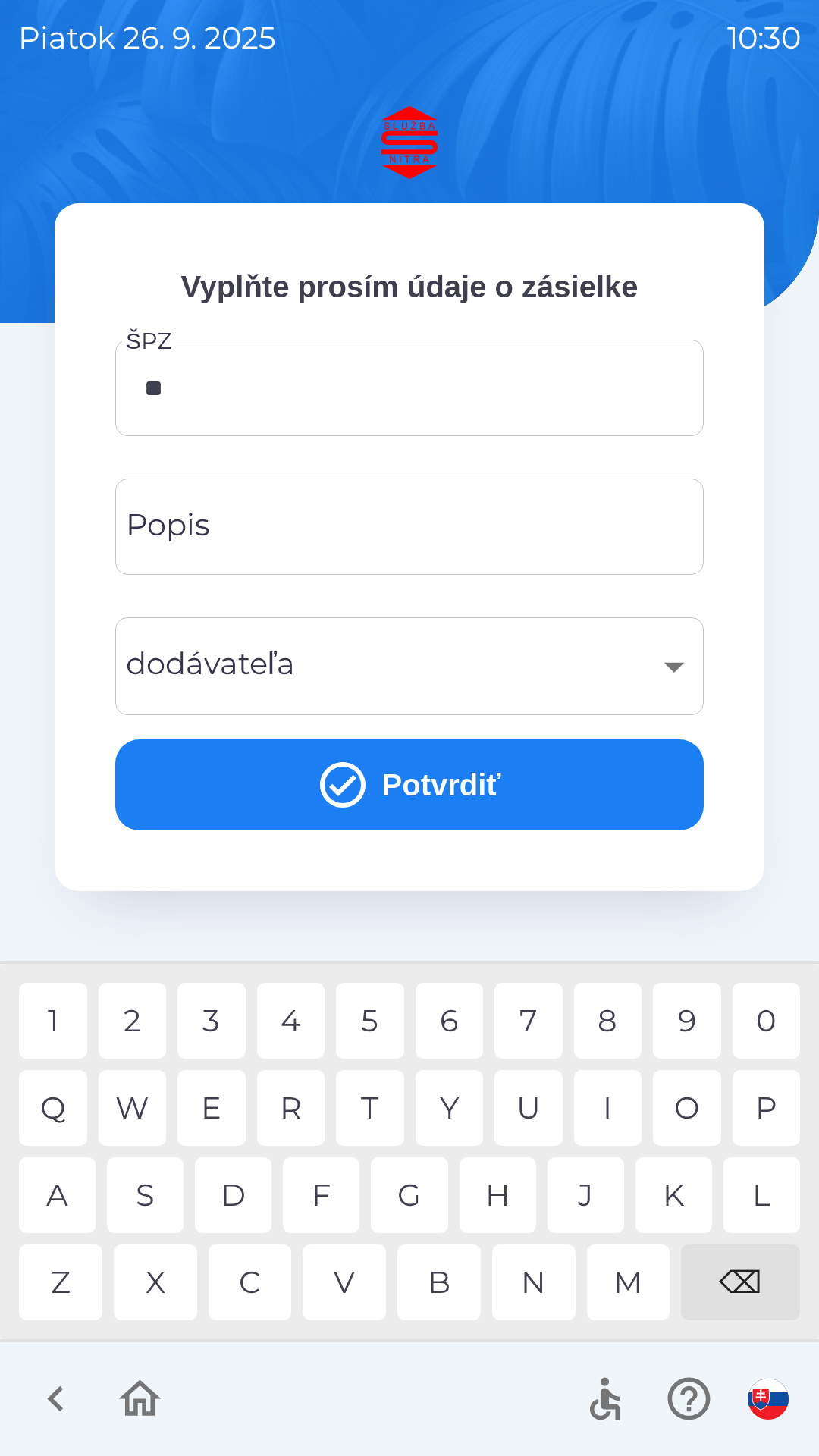
click at [756, 1012] on div "0" at bounding box center [766, 1021] width 69 height 76
click at [759, 1191] on div "L" at bounding box center [761, 1195] width 77 height 76
click at [737, 1279] on div "⌫" at bounding box center [740, 1282] width 119 height 76
type input "*"
click at [543, 1274] on div "N" at bounding box center [534, 1282] width 83 height 76
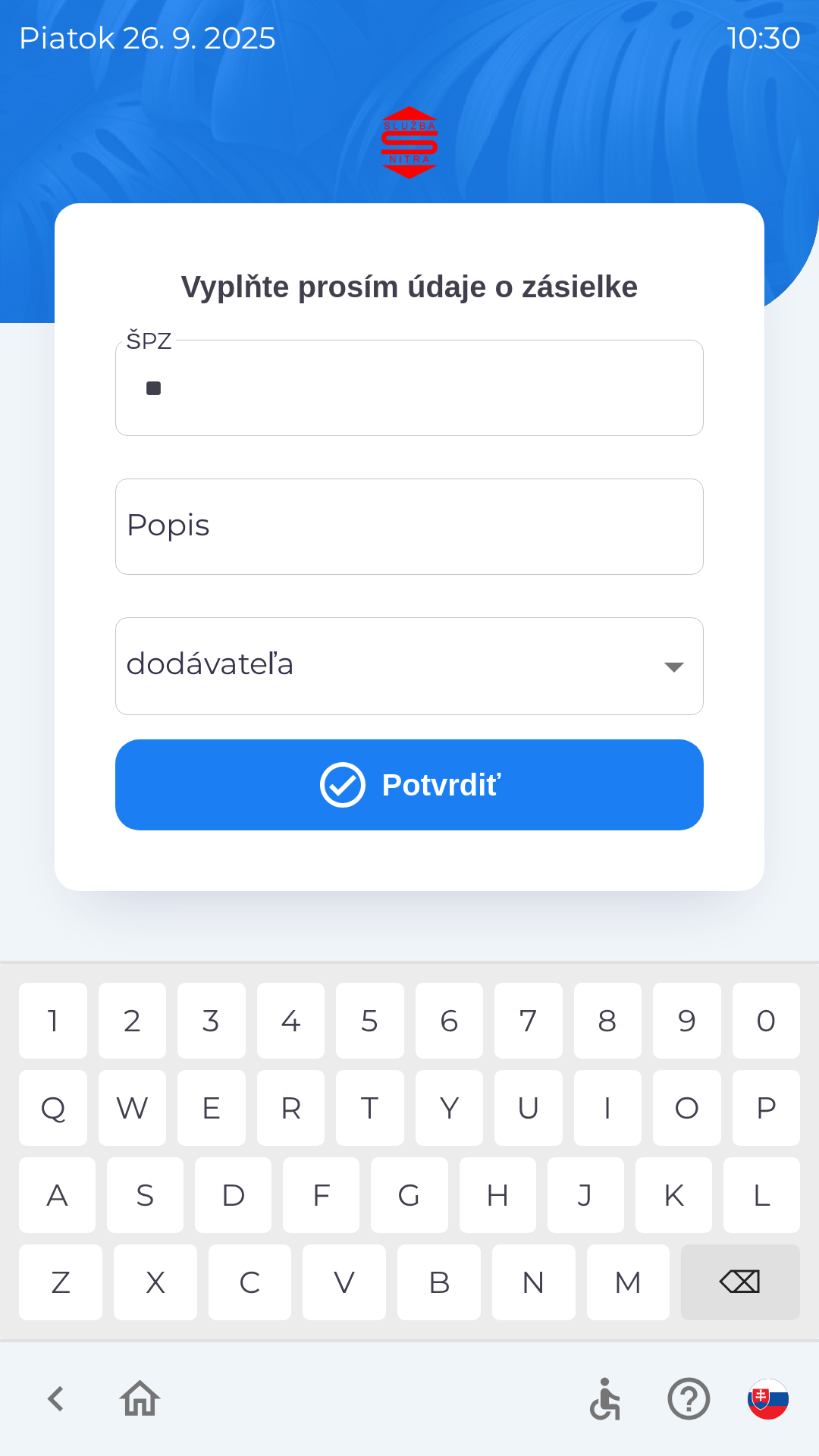
click at [293, 1098] on div "R" at bounding box center [291, 1107] width 69 height 76
click at [209, 1023] on div "3" at bounding box center [212, 1021] width 69 height 76
click at [283, 1002] on div "4" at bounding box center [291, 1021] width 69 height 76
click at [751, 1186] on div "L" at bounding box center [761, 1195] width 77 height 76
type input "*******"
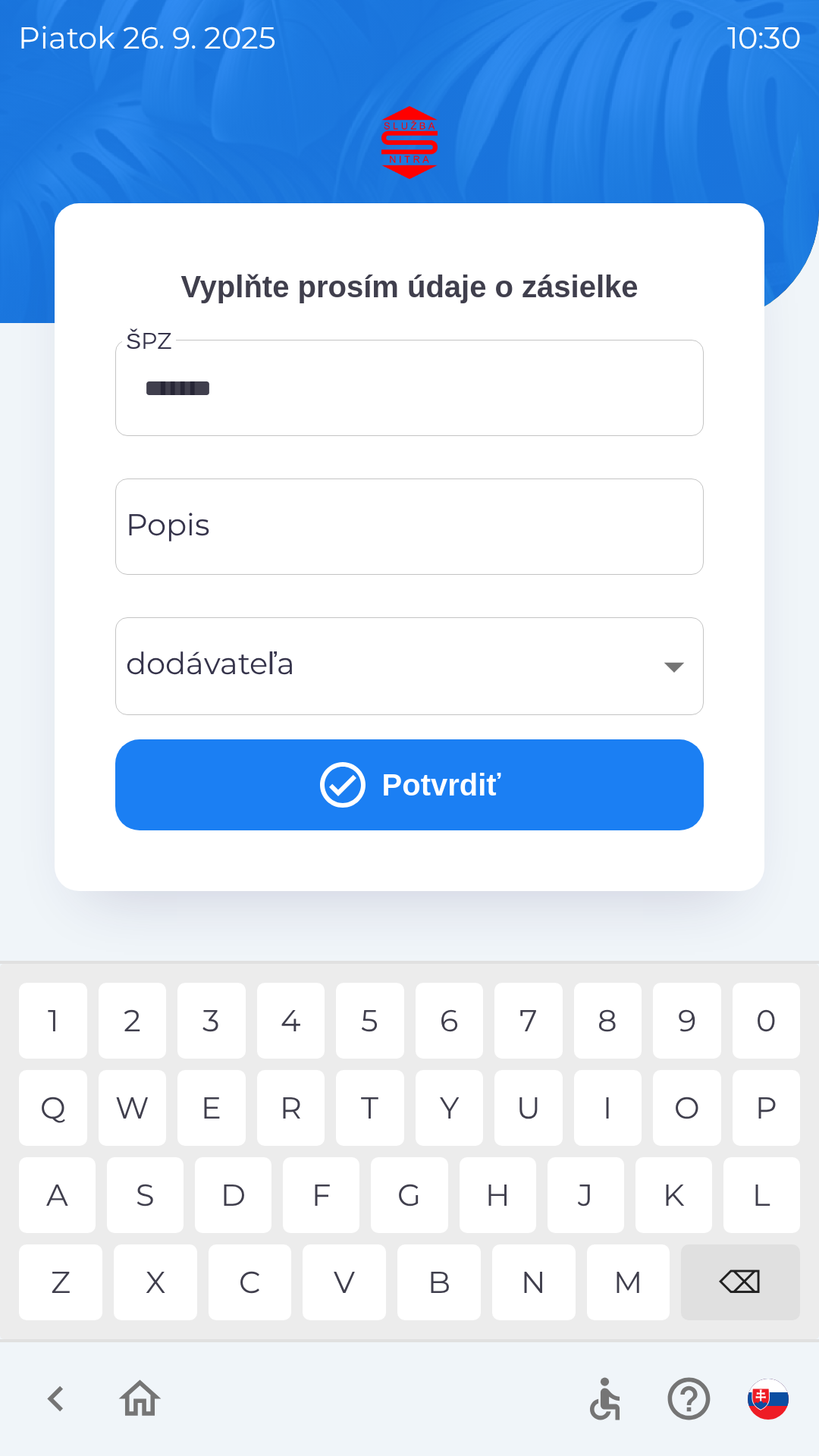
click at [225, 1193] on div "D" at bounding box center [233, 1195] width 77 height 76
click at [320, 788] on icon "submit" at bounding box center [343, 785] width 46 height 46
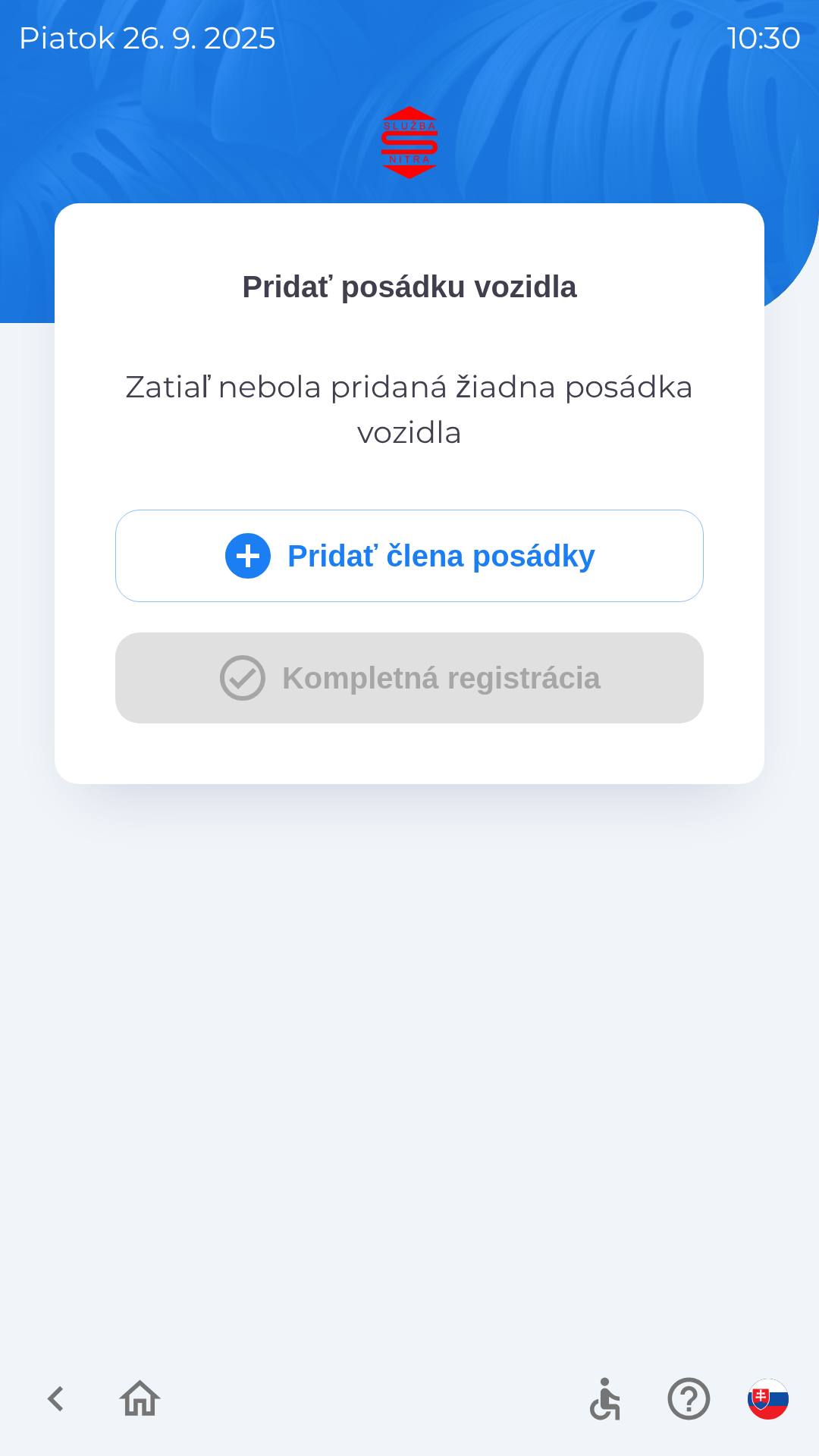
click at [333, 557] on button "Pridať člena posádky" at bounding box center [410, 556] width 588 height 92
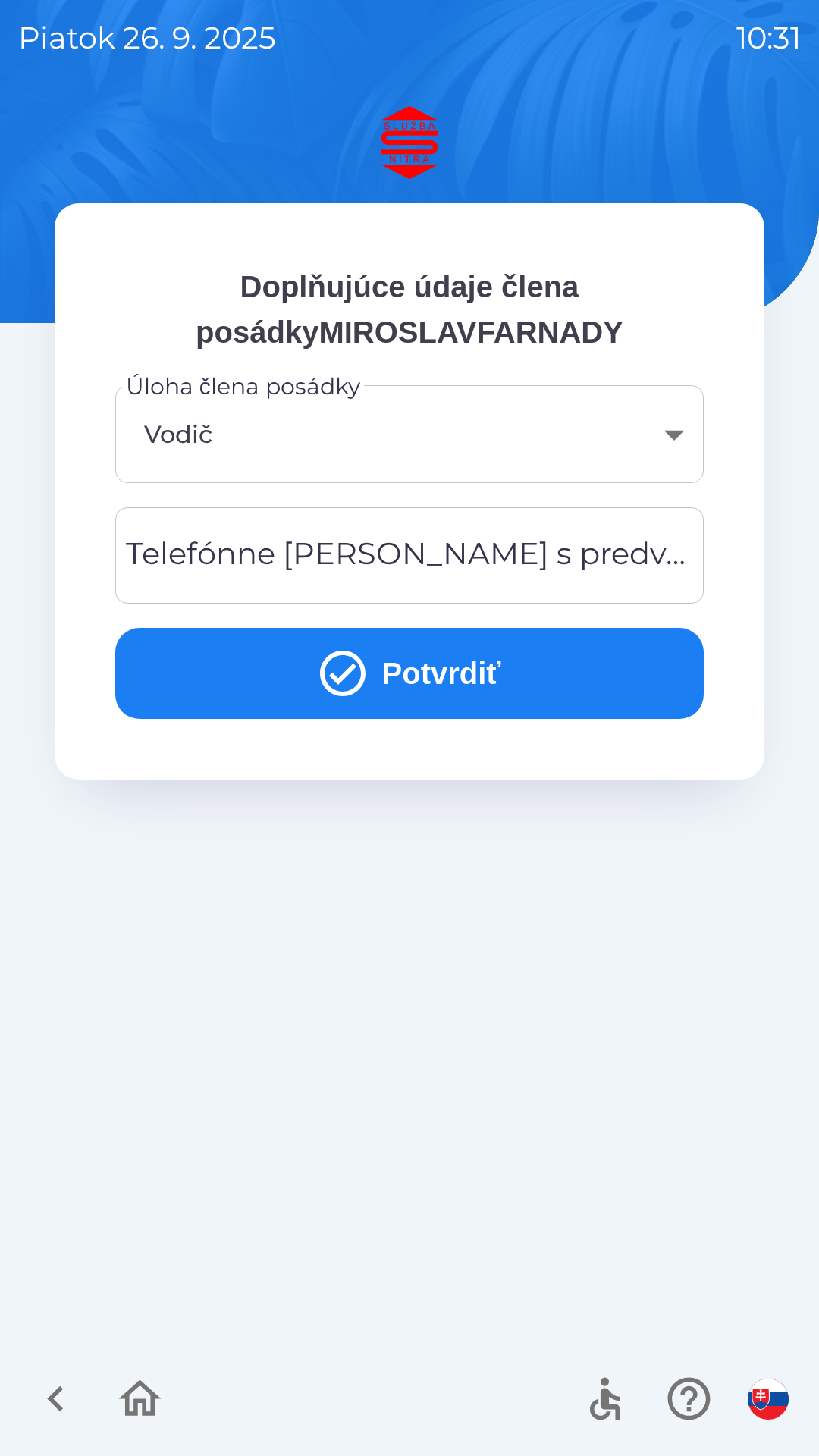
click at [235, 553] on div "Telefónne [PERSON_NAME] s predvoľbou Telefónne [PERSON_NAME] s predvoľbou" at bounding box center [410, 555] width 588 height 96
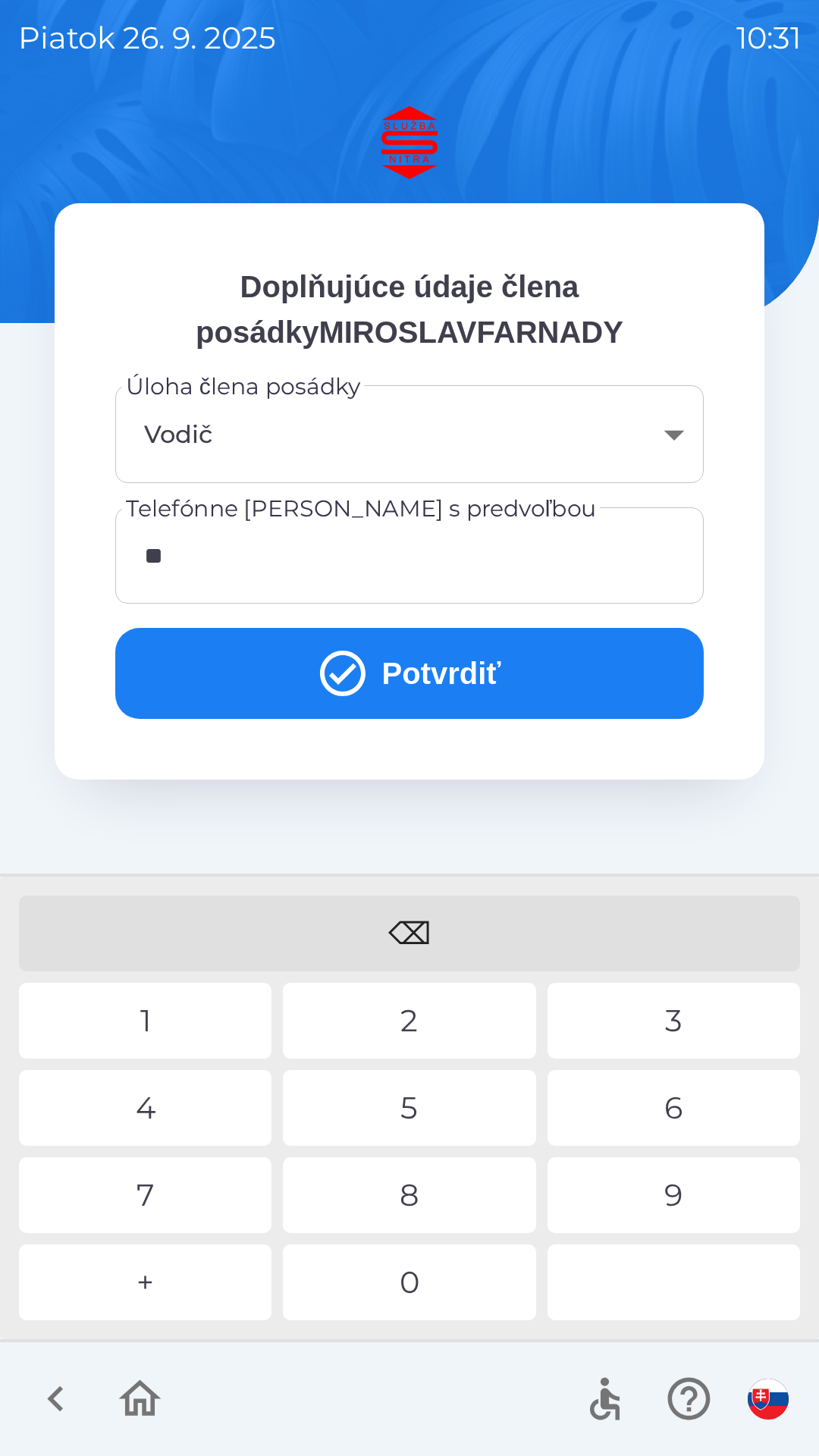
click at [179, 1116] on div "4" at bounding box center [145, 1107] width 252 height 76
click at [395, 1013] on div "2" at bounding box center [410, 1021] width 252 height 76
click at [659, 1188] on div "9" at bounding box center [674, 1195] width 252 height 76
click at [155, 1016] on div "1" at bounding box center [145, 1021] width 252 height 76
click at [150, 1113] on div "4" at bounding box center [145, 1107] width 252 height 76
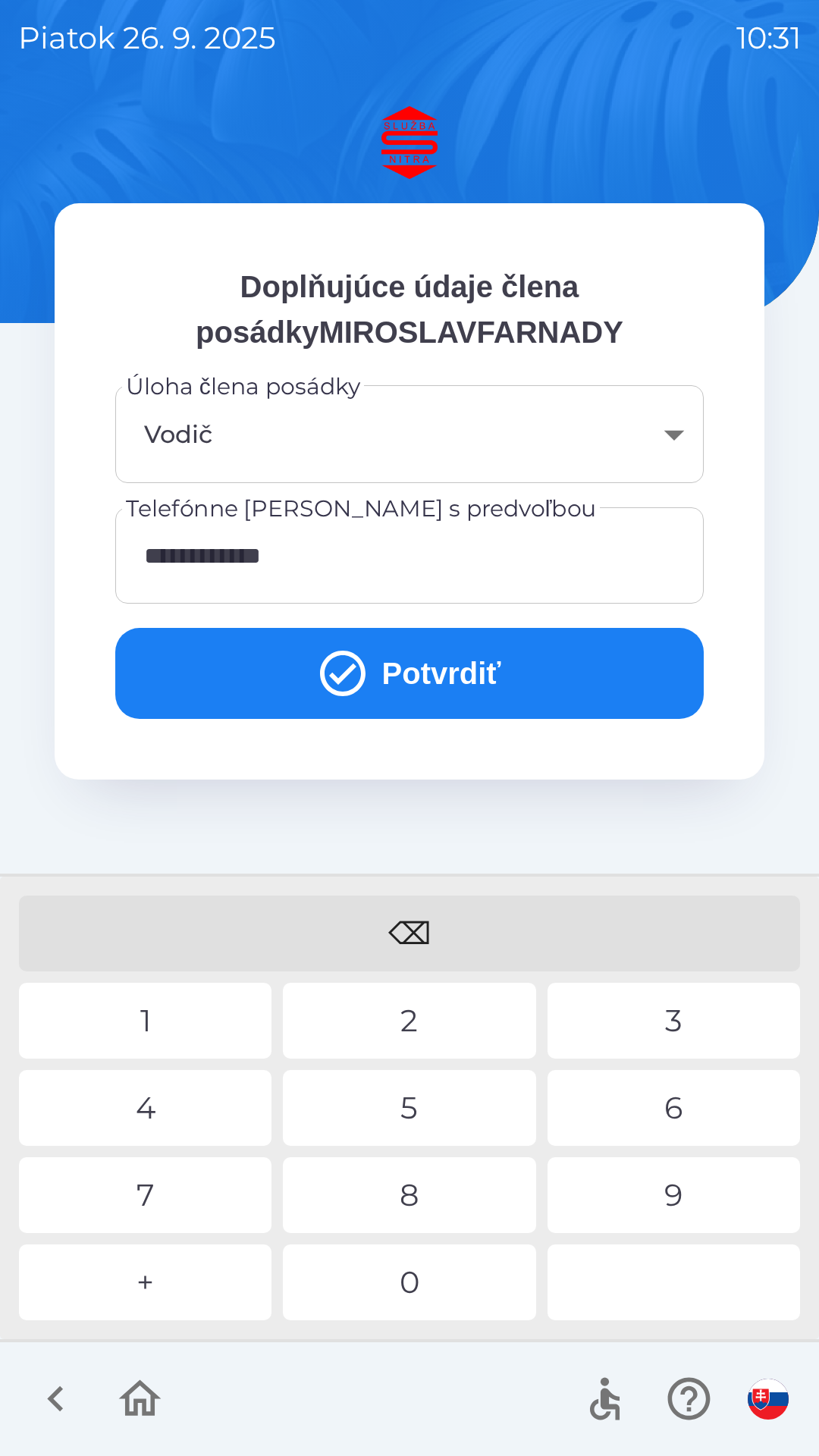
type input "**********"
click at [167, 1181] on div "7" at bounding box center [145, 1195] width 252 height 76
click at [366, 677] on icon "submit" at bounding box center [342, 673] width 55 height 55
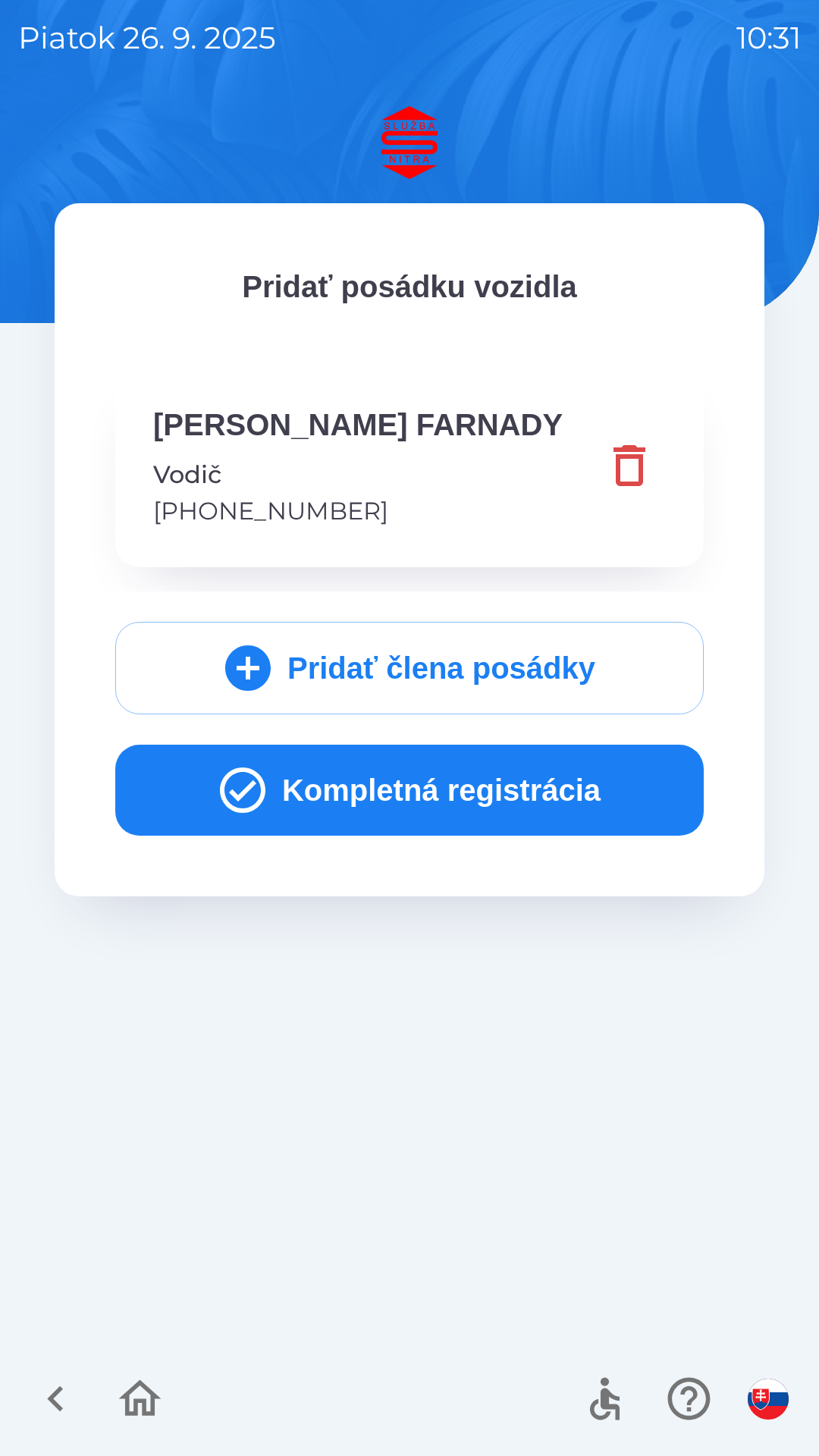
click at [384, 798] on button "Kompletná registrácia" at bounding box center [410, 790] width 588 height 91
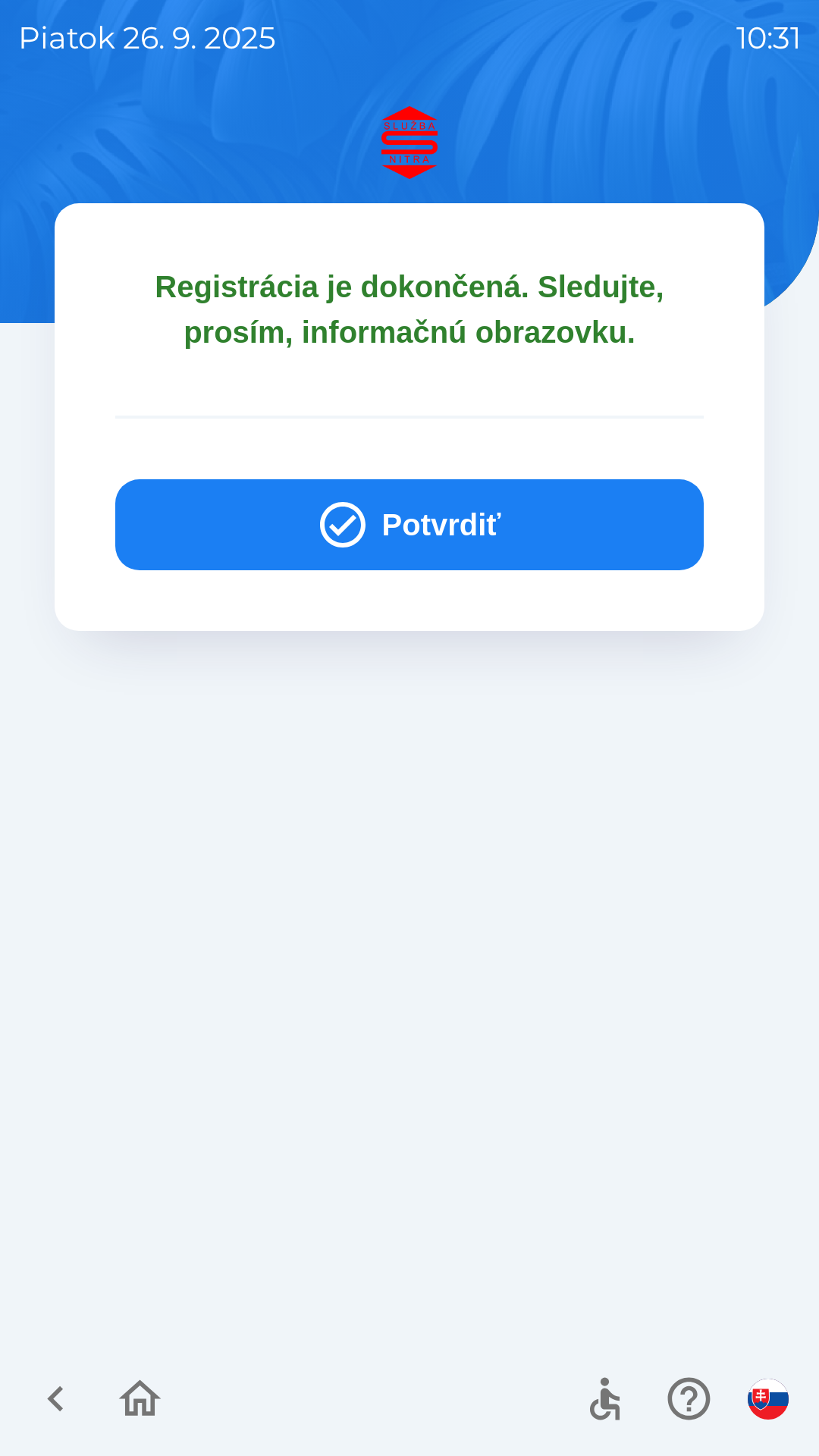
click at [408, 513] on button "Potvrdiť" at bounding box center [410, 525] width 588 height 91
